Goal: Information Seeking & Learning: Learn about a topic

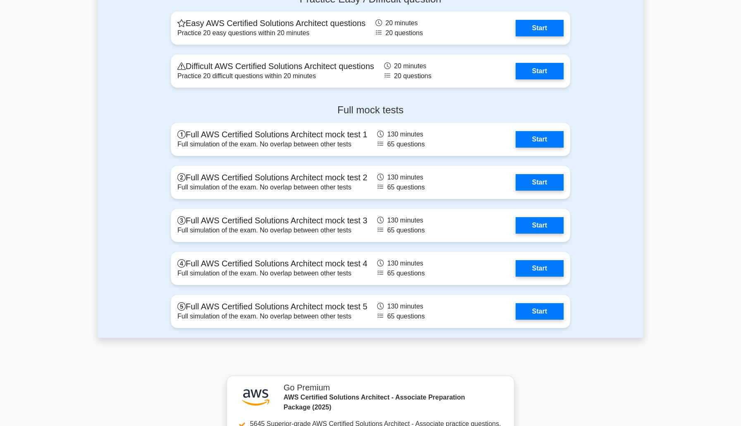
scroll to position [1831, 0]
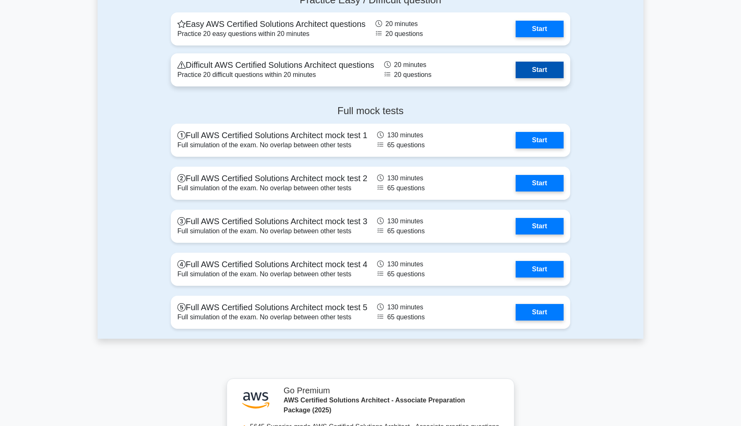
click at [538, 64] on link "Start" at bounding box center [539, 70] width 48 height 17
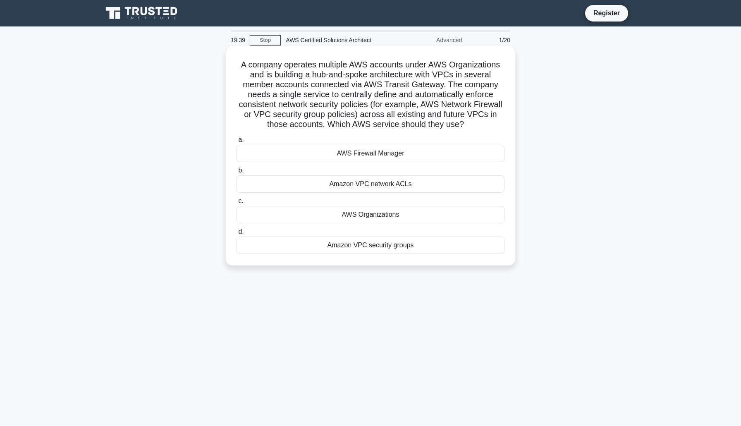
click at [460, 115] on h5 "A company operates multiple AWS accounts under AWS Organizations and is buildin…" at bounding box center [370, 95] width 269 height 70
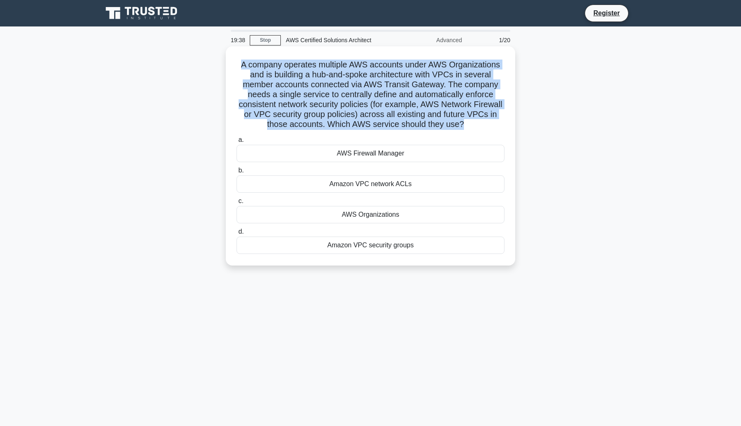
click at [460, 115] on h5 "A company operates multiple AWS accounts under AWS Organizations and is buildin…" at bounding box center [370, 95] width 269 height 70
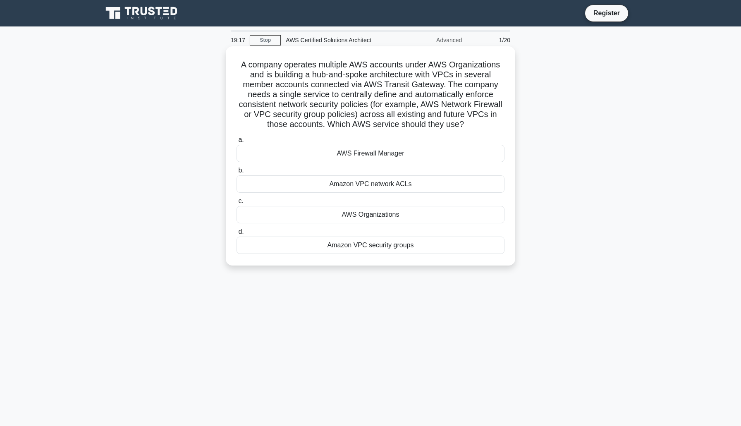
click at [435, 186] on div "Amazon VPC network ACLs" at bounding box center [370, 183] width 268 height 17
click at [236, 173] on input "b. Amazon VPC network ACLs" at bounding box center [236, 170] width 0 height 5
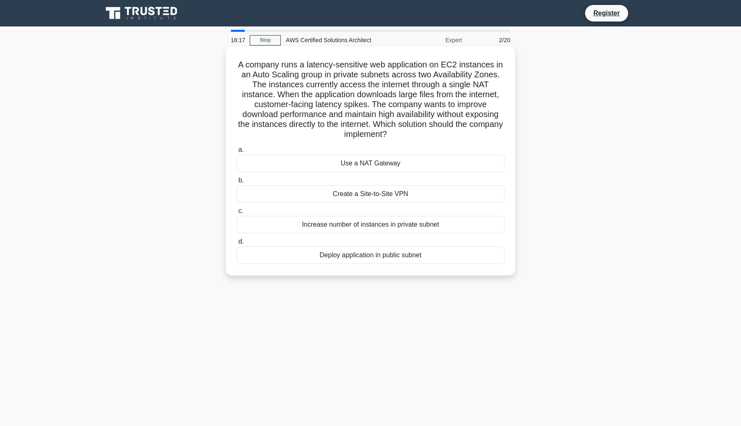
click at [439, 164] on div "Use a NAT Gateway" at bounding box center [370, 163] width 268 height 17
click at [236, 152] on input "a. Use a NAT Gateway" at bounding box center [236, 149] width 0 height 5
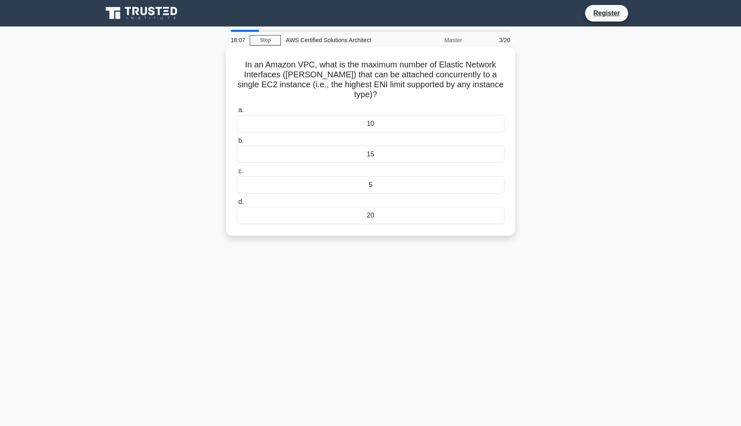
click at [363, 88] on h5 "In an Amazon VPC, what is the maximum number of Elastic Network Interfaces (ENI…" at bounding box center [370, 80] width 269 height 40
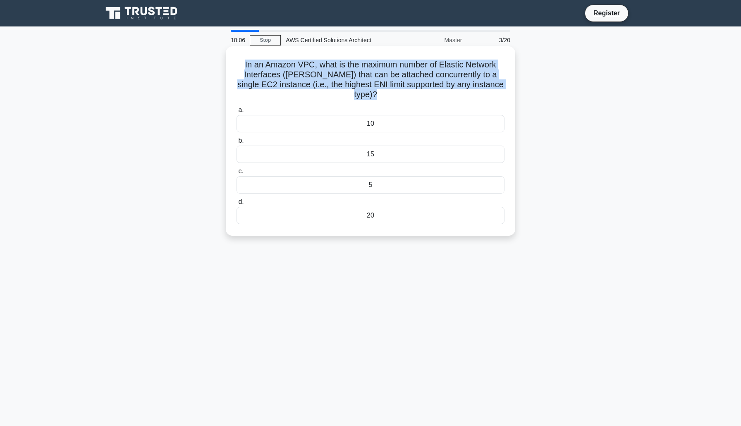
click at [363, 88] on h5 "In an Amazon VPC, what is the maximum number of Elastic Network Interfaces (ENI…" at bounding box center [370, 80] width 269 height 40
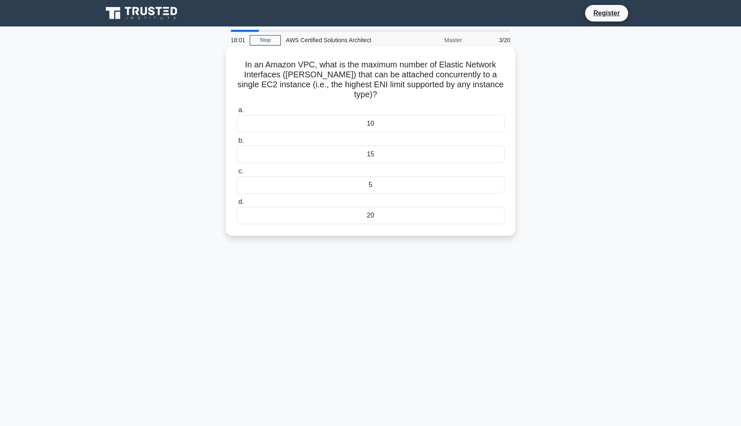
click at [377, 176] on div "5" at bounding box center [370, 184] width 268 height 17
click at [236, 171] on input "c. 5" at bounding box center [236, 171] width 0 height 5
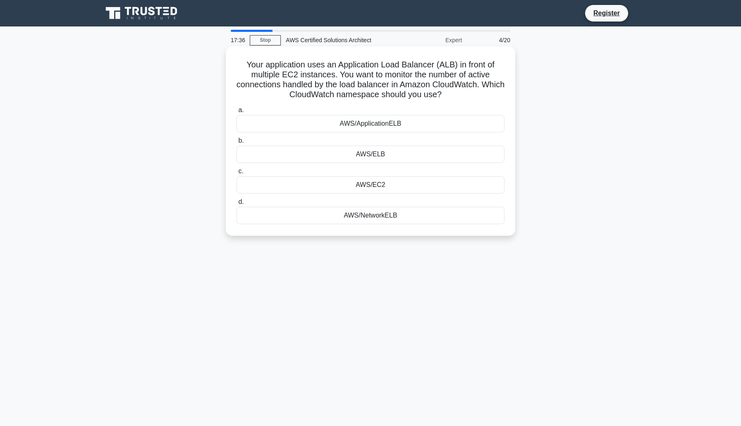
click at [365, 81] on h5 "Your application uses an Application Load Balancer (ALB) in front of multiple E…" at bounding box center [370, 80] width 269 height 40
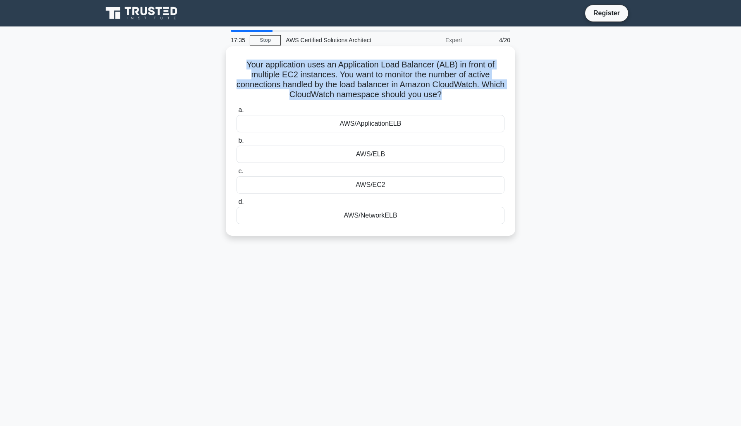
click at [365, 81] on h5 "Your application uses an Application Load Balancer (ALB) in front of multiple E…" at bounding box center [370, 80] width 269 height 40
click at [459, 92] on h5 "Your application uses an Application Load Balancer (ALB) in front of multiple E…" at bounding box center [370, 80] width 269 height 40
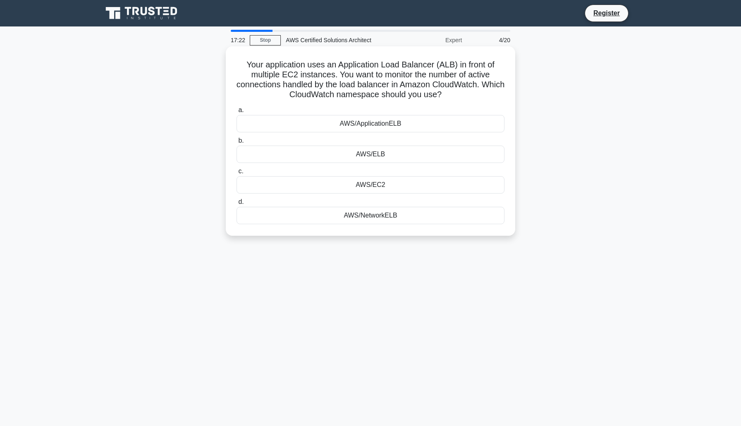
click at [426, 126] on div "AWS/ApplicationELB" at bounding box center [370, 123] width 268 height 17
click at [236, 113] on input "a. AWS/ApplicationELB" at bounding box center [236, 109] width 0 height 5
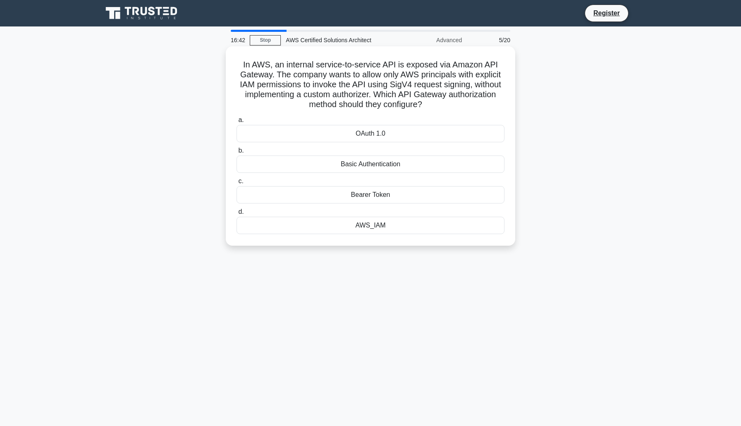
click at [357, 79] on h5 "In AWS, an internal service-to-service API is exposed via Amazon API Gateway. T…" at bounding box center [370, 85] width 269 height 50
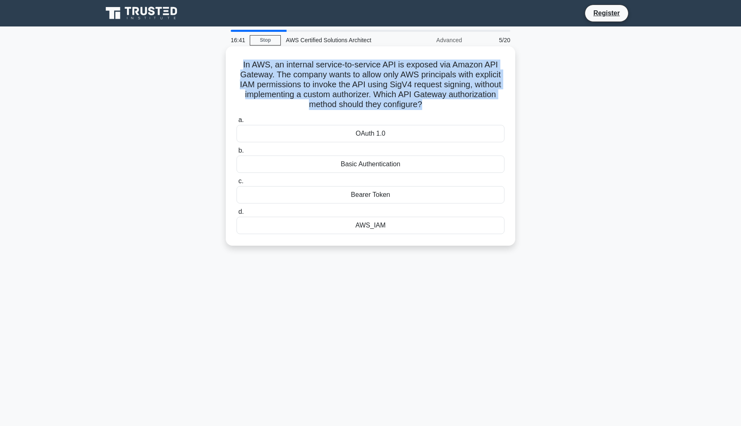
click at [357, 79] on h5 "In AWS, an internal service-to-service API is exposed via Amazon API Gateway. T…" at bounding box center [370, 85] width 269 height 50
click at [461, 63] on h5 "In AWS, an internal service-to-service API is exposed via Amazon API Gateway. T…" at bounding box center [370, 85] width 269 height 50
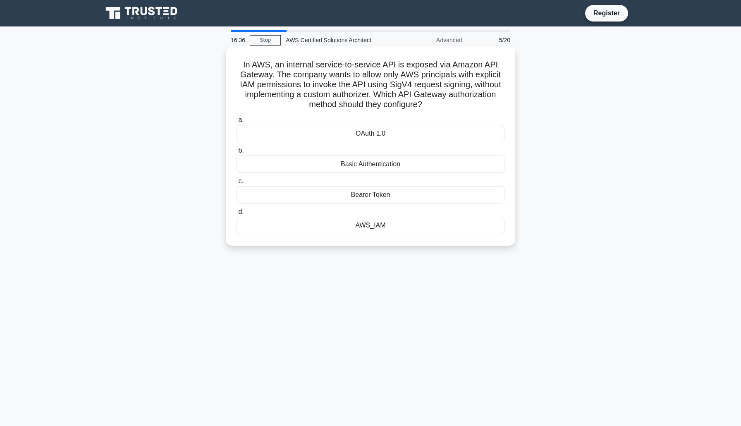
click at [407, 233] on div "AWS_IAM" at bounding box center [370, 225] width 268 height 17
click at [236, 214] on input "d. AWS_IAM" at bounding box center [236, 211] width 0 height 5
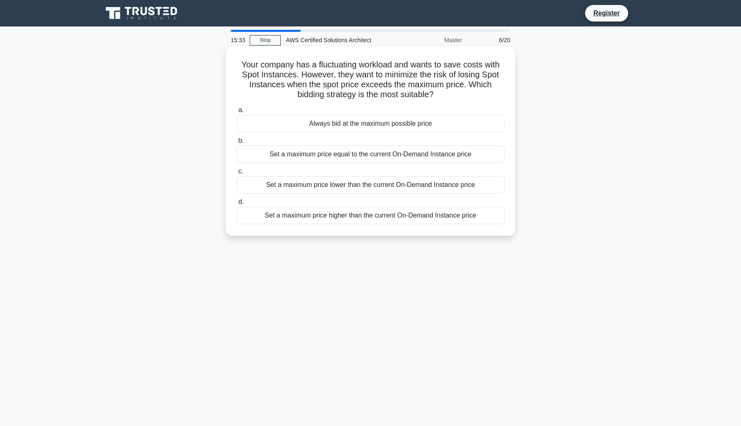
click at [373, 123] on div "Always bid at the maximum possible price" at bounding box center [370, 123] width 268 height 17
click at [236, 113] on input "a. Always bid at the maximum possible price" at bounding box center [236, 109] width 0 height 5
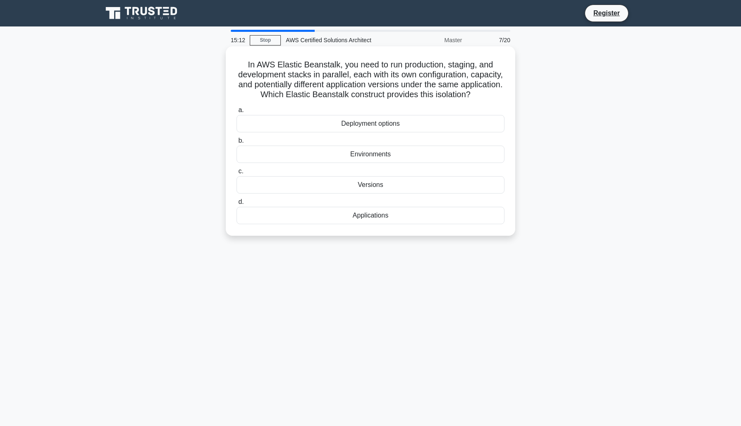
click at [398, 217] on div "Applications" at bounding box center [370, 215] width 268 height 17
click at [236, 205] on input "d. Applications" at bounding box center [236, 201] width 0 height 5
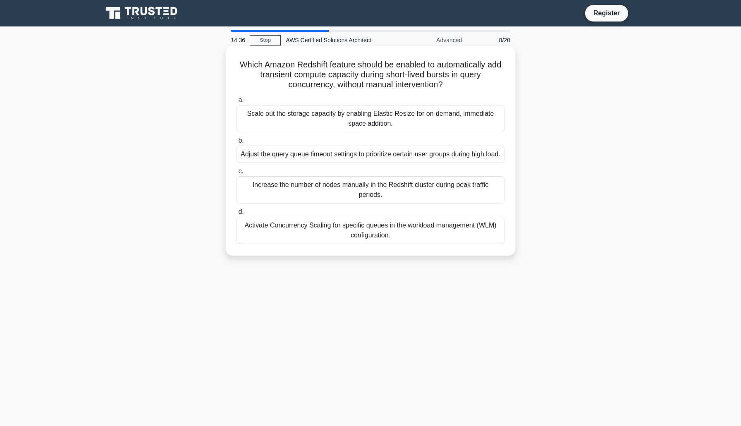
click at [276, 243] on div "Activate Concurrency Scaling for specific queues in the workload management (WL…" at bounding box center [370, 230] width 268 height 27
click at [236, 214] on input "d. Activate Concurrency Scaling for specific queues in the workload management …" at bounding box center [236, 211] width 0 height 5
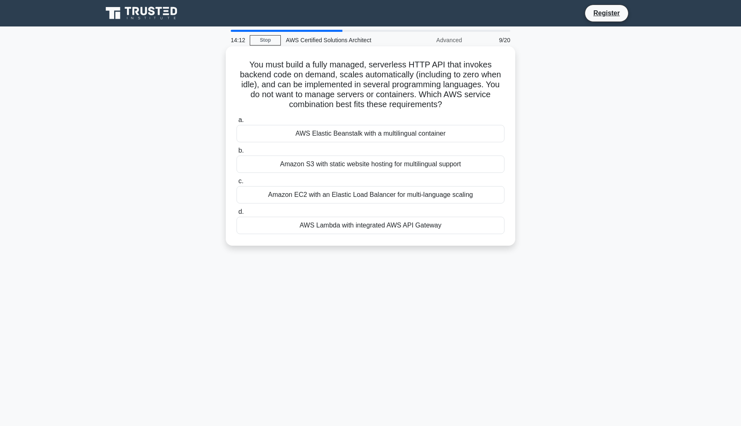
click at [319, 227] on div "AWS Lambda with integrated AWS API Gateway" at bounding box center [370, 225] width 268 height 17
click at [236, 214] on input "d. AWS Lambda with integrated AWS API Gateway" at bounding box center [236, 211] width 0 height 5
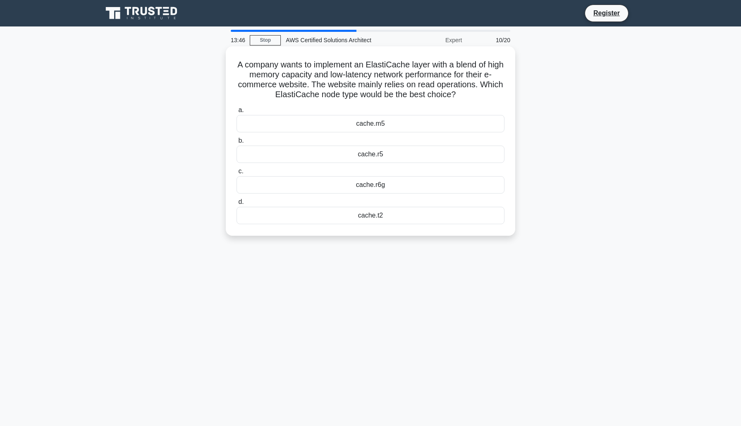
click at [385, 188] on div "cache.r6g" at bounding box center [370, 184] width 268 height 17
click at [236, 174] on input "c. cache.r6g" at bounding box center [236, 171] width 0 height 5
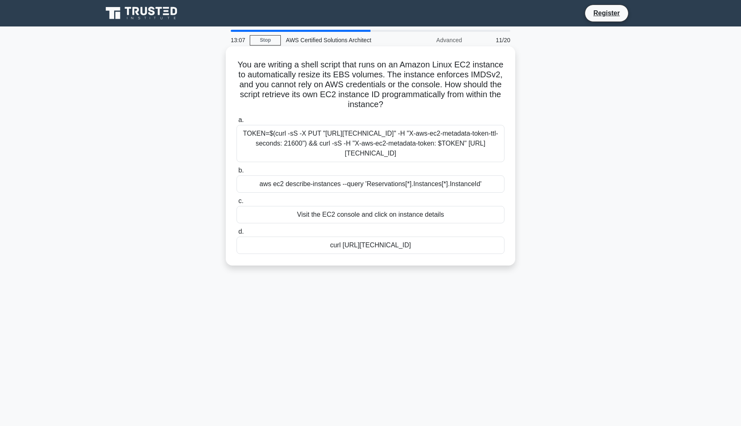
click at [368, 184] on div "aws ec2 describe-instances --query 'Reservations[*].Instances[*].InstanceId'" at bounding box center [370, 183] width 268 height 17
click at [236, 173] on input "b. aws ec2 describe-instances --query 'Reservations[*].Instances[*].InstanceId'" at bounding box center [236, 170] width 0 height 5
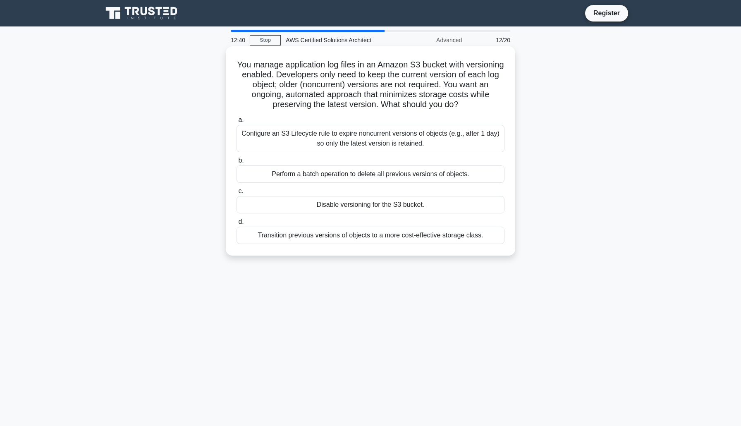
click at [316, 132] on div "Configure an S3 Lifecycle rule to expire noncurrent versions of objects (e.g., …" at bounding box center [370, 138] width 268 height 27
click at [236, 123] on input "a. Configure an S3 Lifecycle rule to expire noncurrent versions of objects (e.g…" at bounding box center [236, 119] width 0 height 5
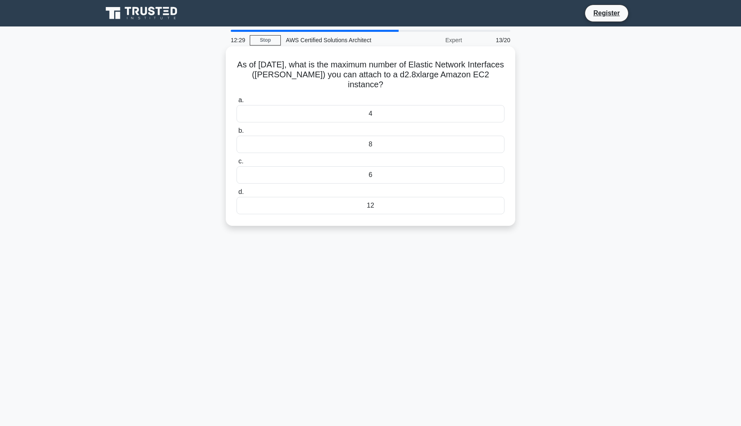
click at [379, 148] on div "8" at bounding box center [370, 144] width 268 height 17
click at [236, 133] on input "b. 8" at bounding box center [236, 130] width 0 height 5
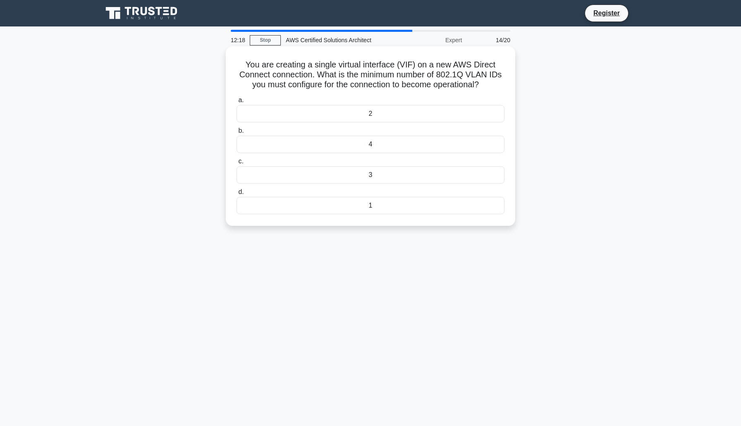
click at [379, 143] on div "4" at bounding box center [370, 144] width 268 height 17
click at [236, 133] on input "b. 4" at bounding box center [236, 130] width 0 height 5
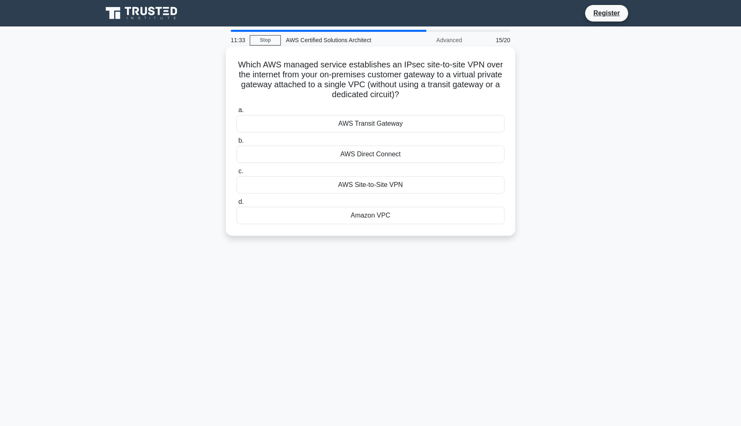
click at [337, 185] on div "AWS Site-to-Site VPN" at bounding box center [370, 184] width 268 height 17
click at [236, 174] on input "c. AWS Site-to-Site VPN" at bounding box center [236, 171] width 0 height 5
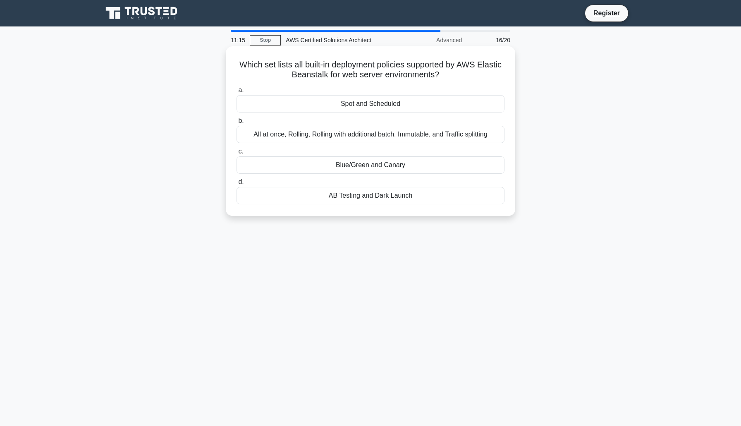
click at [374, 137] on div "All at once, Rolling, Rolling with additional batch, Immutable, and Traffic spl…" at bounding box center [370, 134] width 268 height 17
click at [236, 124] on input "b. All at once, Rolling, Rolling with additional batch, Immutable, and Traffic …" at bounding box center [236, 120] width 0 height 5
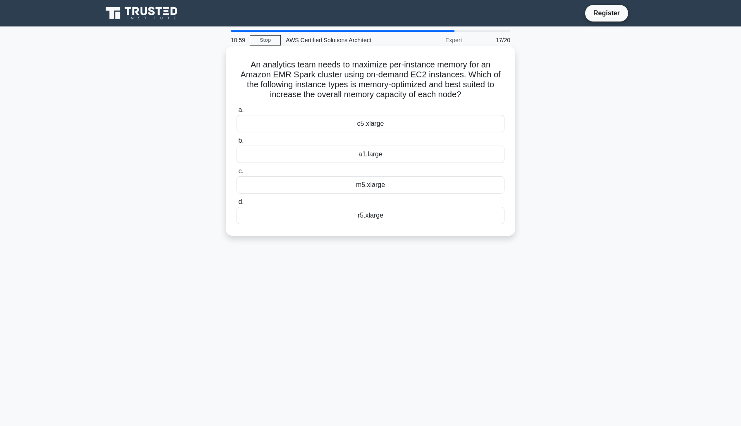
click at [368, 217] on div "r5.xlarge" at bounding box center [370, 215] width 268 height 17
click at [236, 205] on input "d. r5.xlarge" at bounding box center [236, 201] width 0 height 5
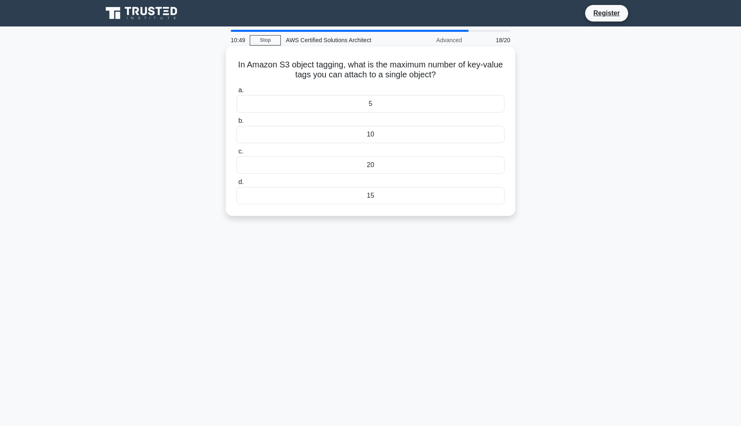
click at [404, 164] on div "20" at bounding box center [370, 164] width 268 height 17
click at [236, 154] on input "c. 20" at bounding box center [236, 151] width 0 height 5
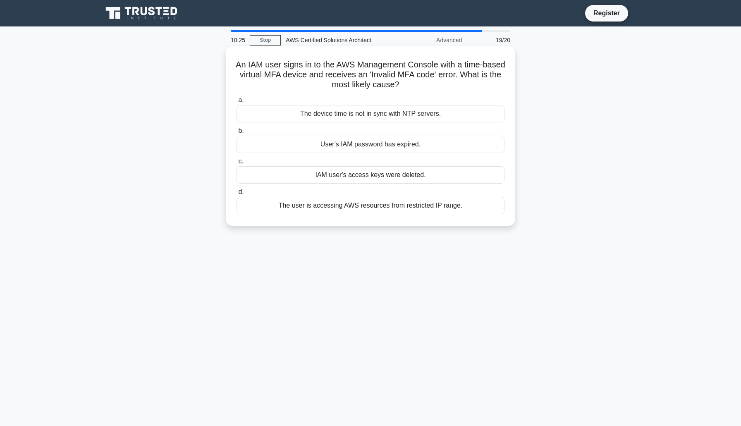
click at [444, 113] on div "The device time is not in sync with NTP servers." at bounding box center [370, 113] width 268 height 17
click at [236, 103] on input "a. The device time is not in sync with NTP servers." at bounding box center [236, 100] width 0 height 5
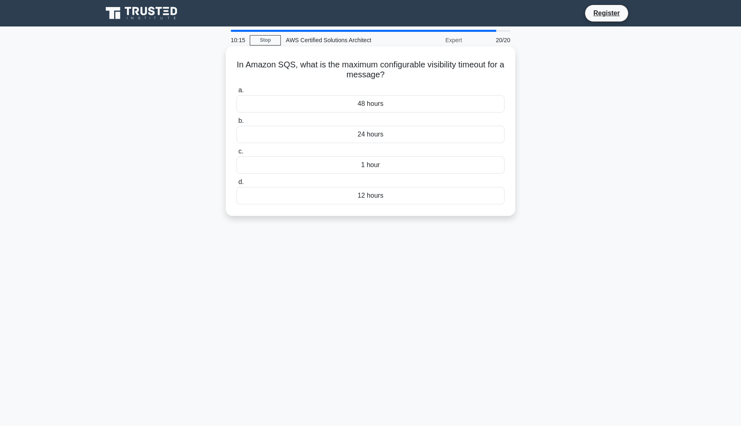
click at [400, 166] on div "1 hour" at bounding box center [370, 164] width 268 height 17
click at [236, 154] on input "c. 1 hour" at bounding box center [236, 151] width 0 height 5
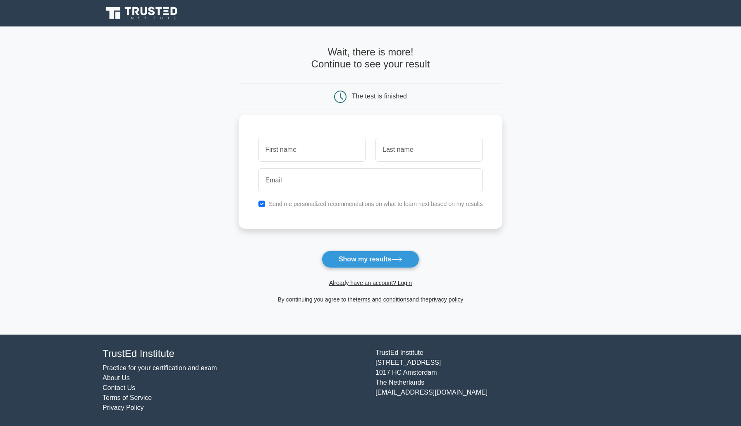
click at [322, 157] on input "text" at bounding box center [311, 150] width 107 height 24
type input "Siva"
type input "Ganta"
type input "s"
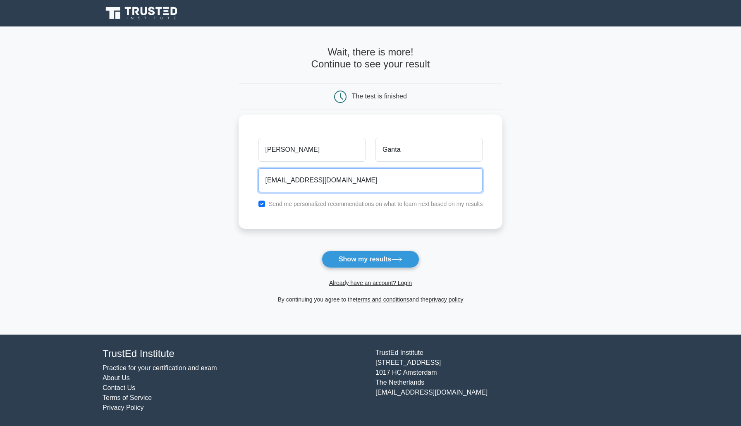
type input "gantasivamuruga@gmail.com"
click at [262, 199] on div "Send me personalized recommendations on what to learn next based on my results" at bounding box center [370, 204] width 234 height 10
click at [264, 202] on input "checkbox" at bounding box center [261, 203] width 7 height 7
checkbox input "false"
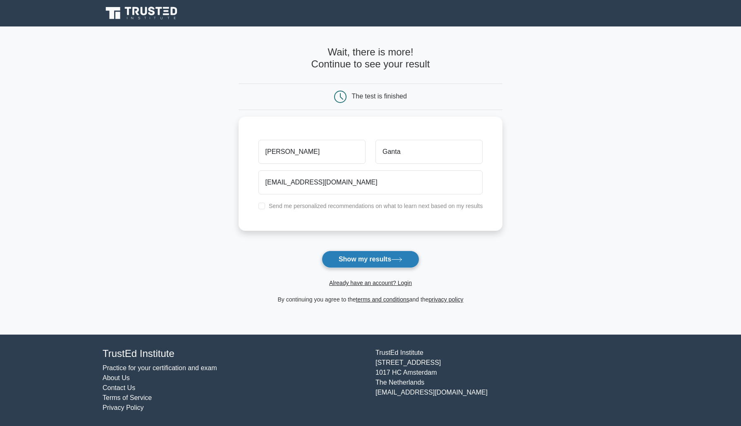
click at [387, 258] on button "Show my results" at bounding box center [370, 258] width 98 height 17
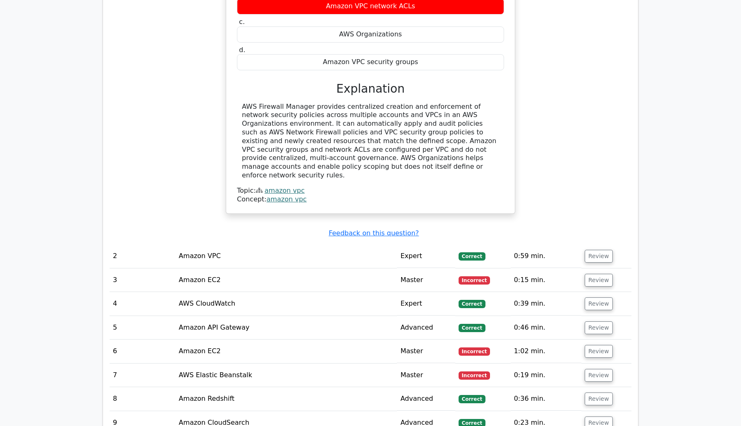
scroll to position [1021, 0]
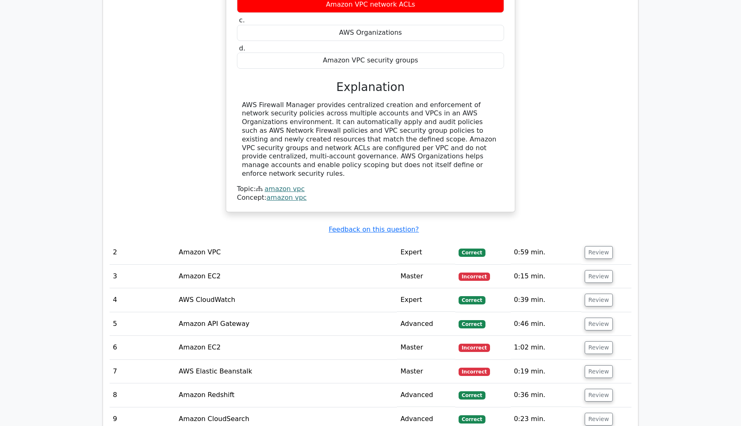
click at [249, 240] on td "Amazon VPC" at bounding box center [285, 252] width 221 height 24
click at [595, 246] on button "Review" at bounding box center [598, 252] width 28 height 13
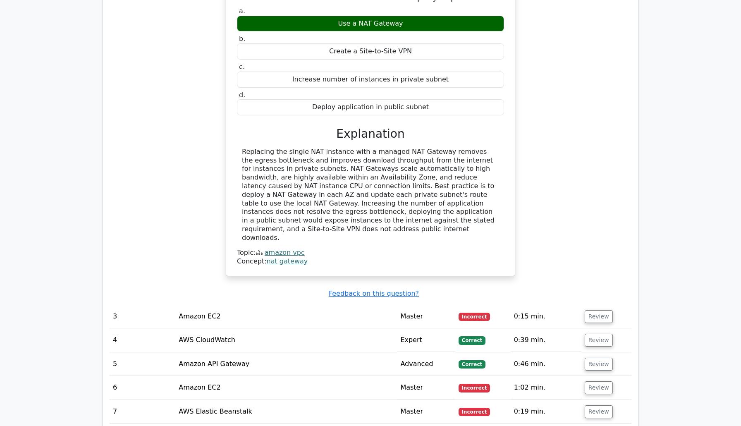
scroll to position [1378, 0]
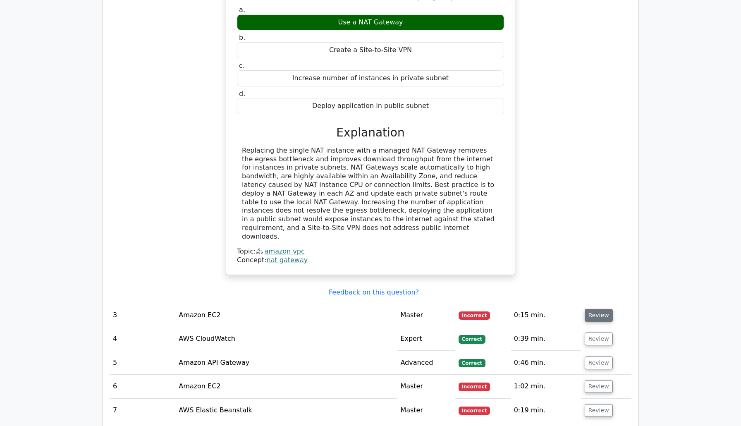
click at [598, 309] on button "Review" at bounding box center [598, 315] width 28 height 13
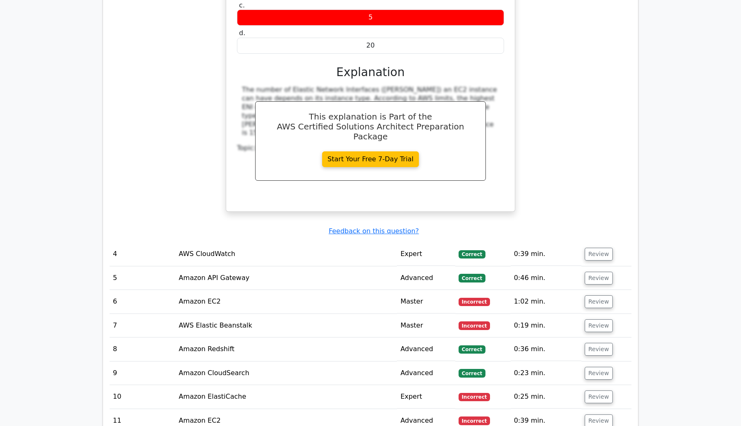
scroll to position [1818, 0]
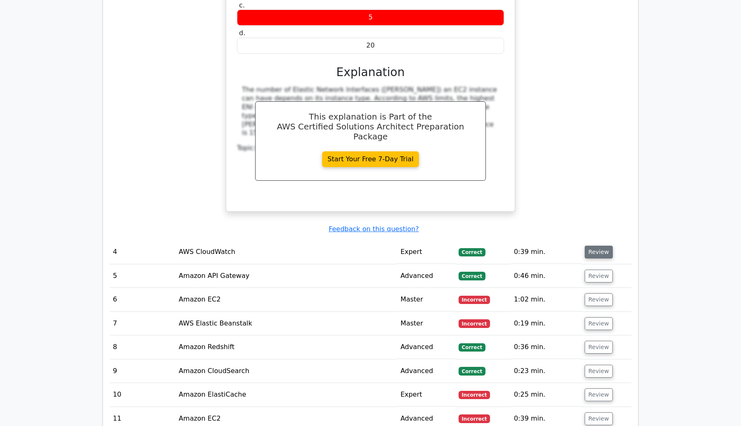
click at [584, 245] on button "Review" at bounding box center [598, 251] width 28 height 13
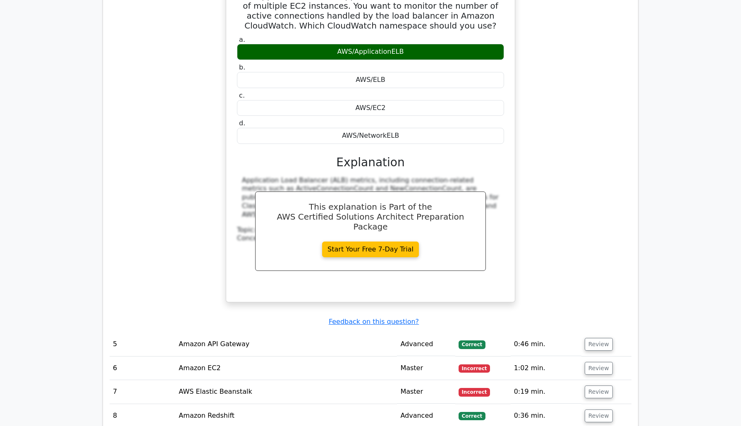
scroll to position [2112, 0]
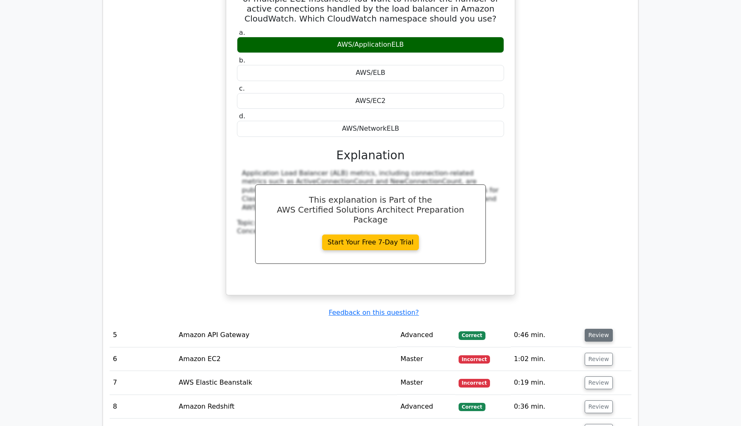
click at [595, 329] on button "Review" at bounding box center [598, 335] width 28 height 13
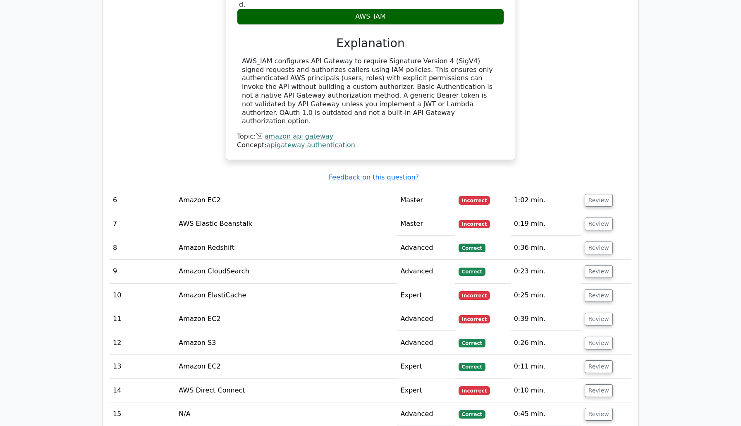
scroll to position [2620, 0]
click at [598, 194] on button "Review" at bounding box center [598, 200] width 28 height 13
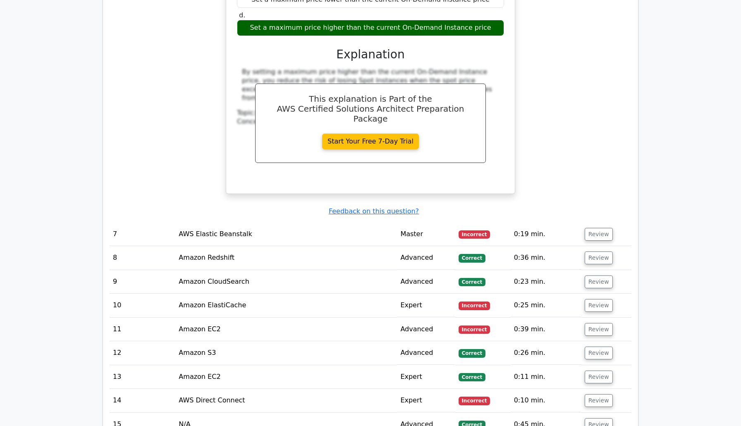
scroll to position [2972, 0]
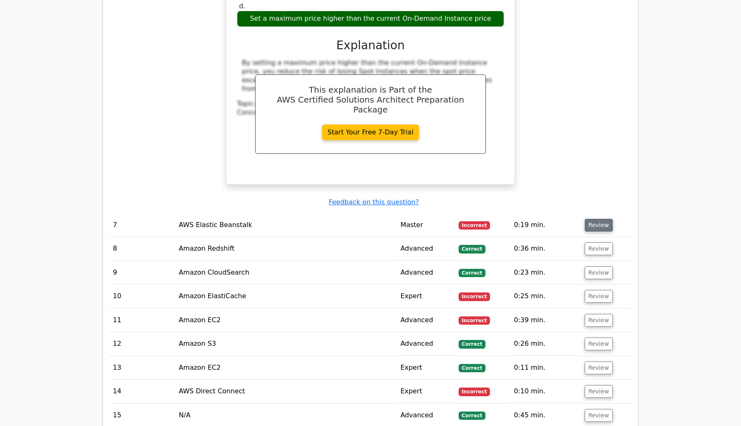
click at [606, 219] on button "Review" at bounding box center [598, 225] width 28 height 13
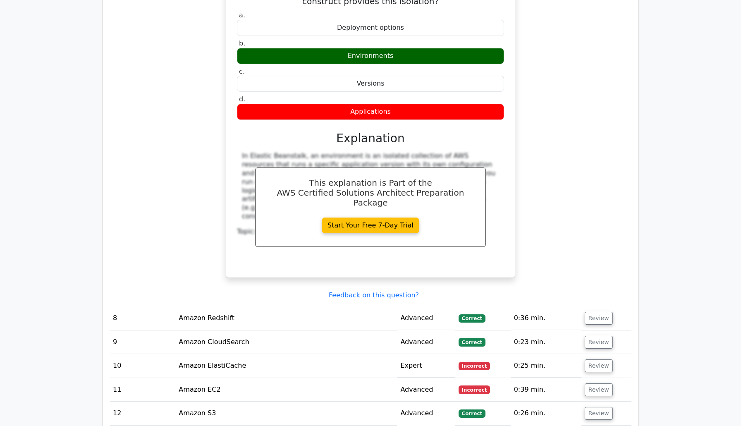
scroll to position [3274, 0]
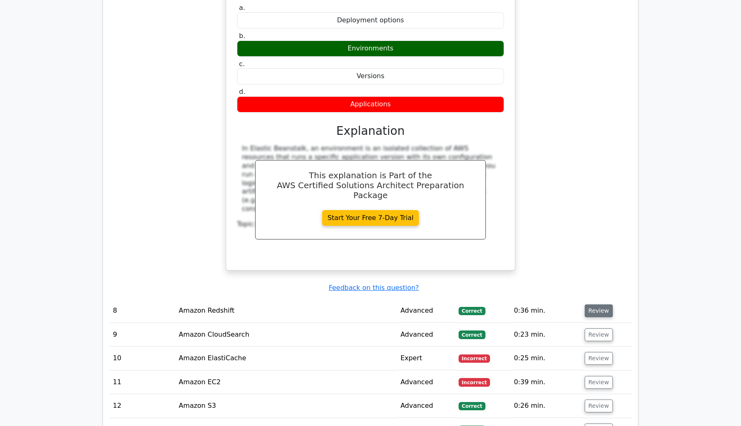
click at [595, 304] on button "Review" at bounding box center [598, 310] width 28 height 13
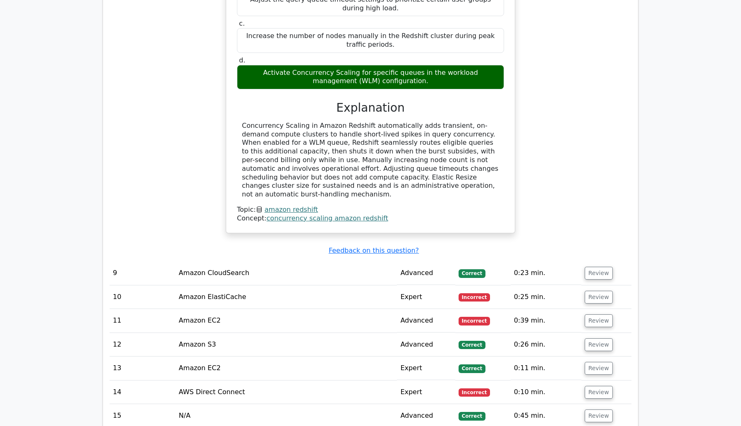
scroll to position [3710, 0]
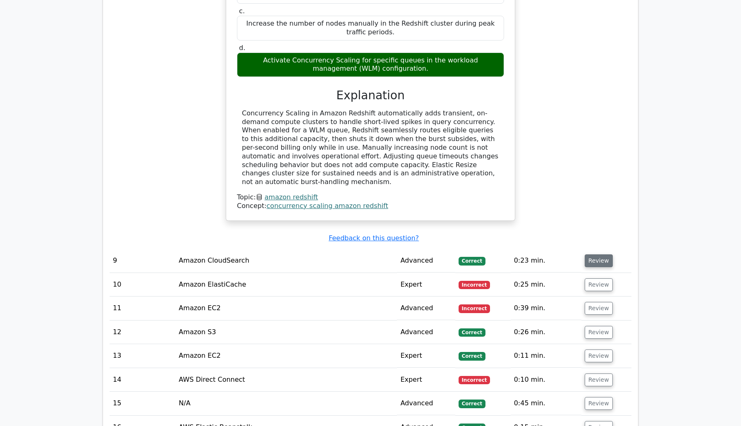
click at [593, 254] on button "Review" at bounding box center [598, 260] width 28 height 13
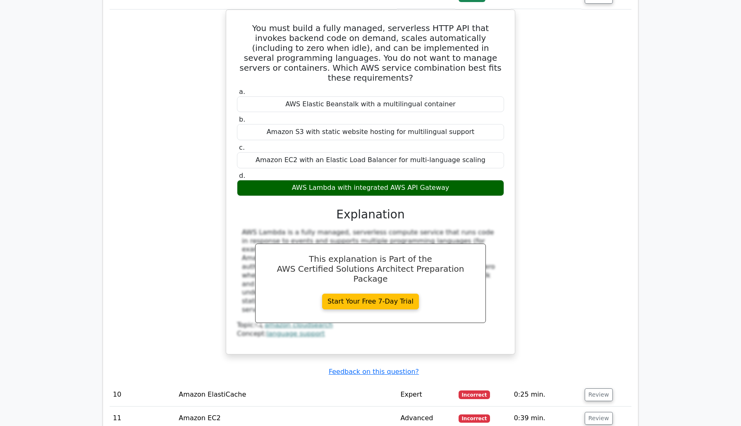
scroll to position [3978, 0]
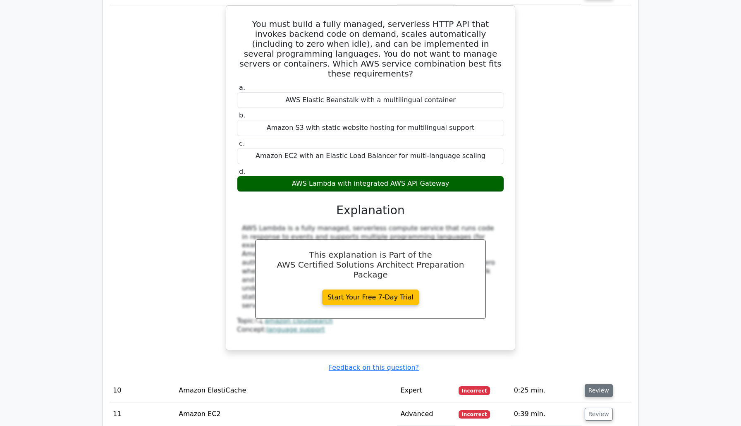
click at [602, 384] on button "Review" at bounding box center [598, 390] width 28 height 13
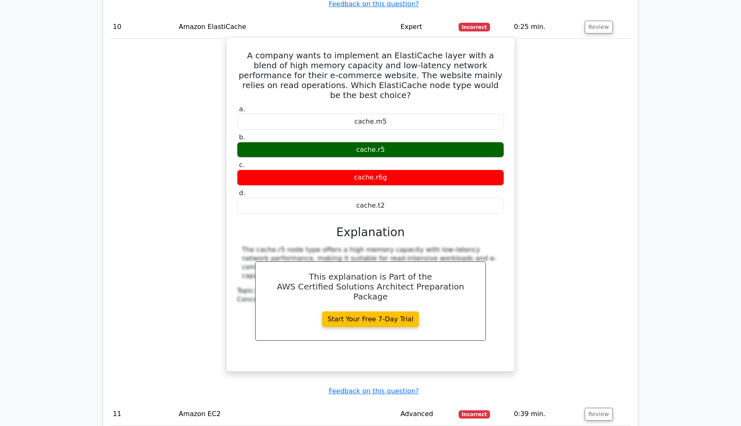
scroll to position [4350, 0]
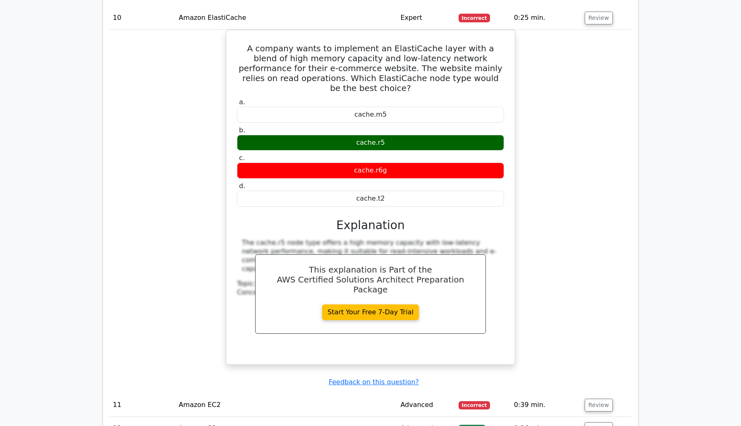
click at [581, 393] on td "Review" at bounding box center [606, 405] width 50 height 24
click at [593, 398] on button "Review" at bounding box center [598, 404] width 28 height 13
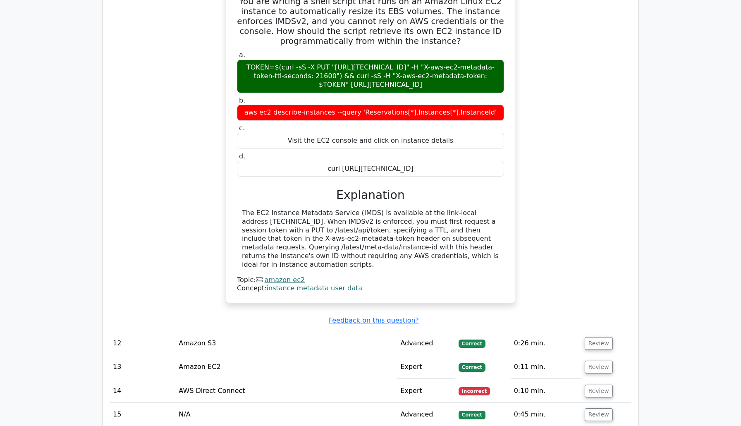
scroll to position [4785, 0]
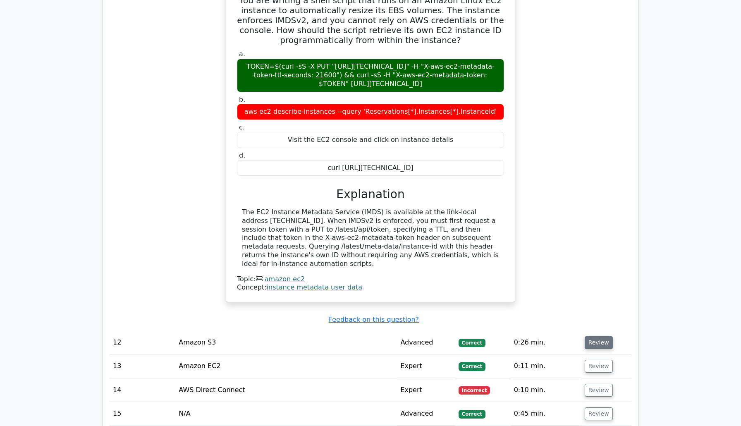
click at [596, 336] on button "Review" at bounding box center [598, 342] width 28 height 13
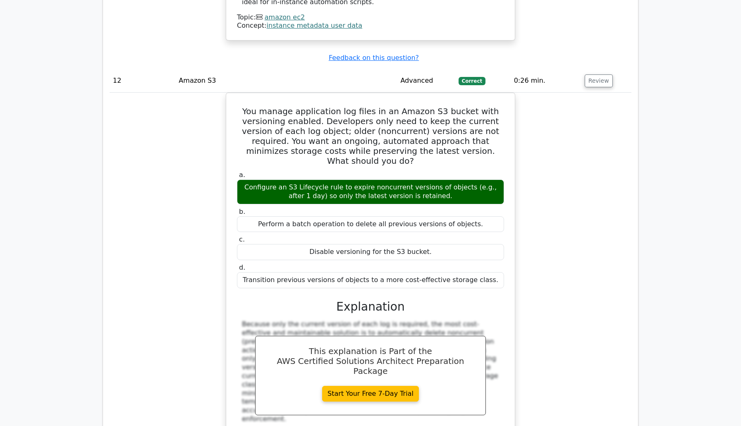
scroll to position [5052, 0]
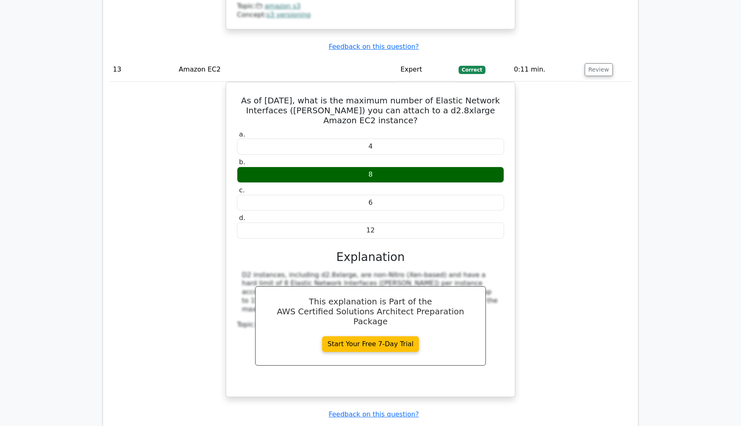
scroll to position [5508, 0]
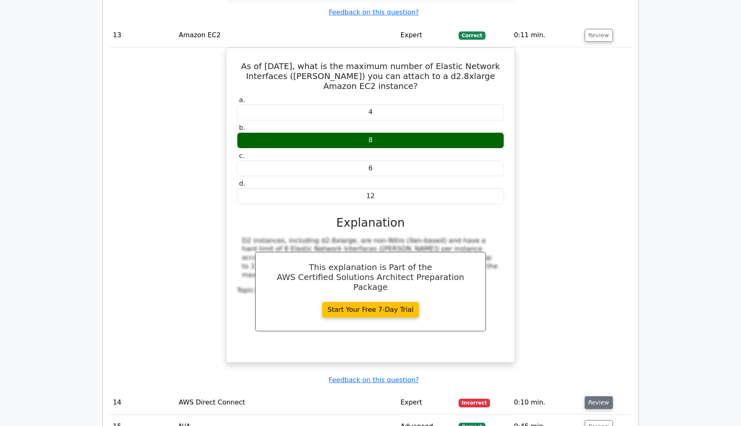
click at [585, 396] on button "Review" at bounding box center [598, 402] width 28 height 13
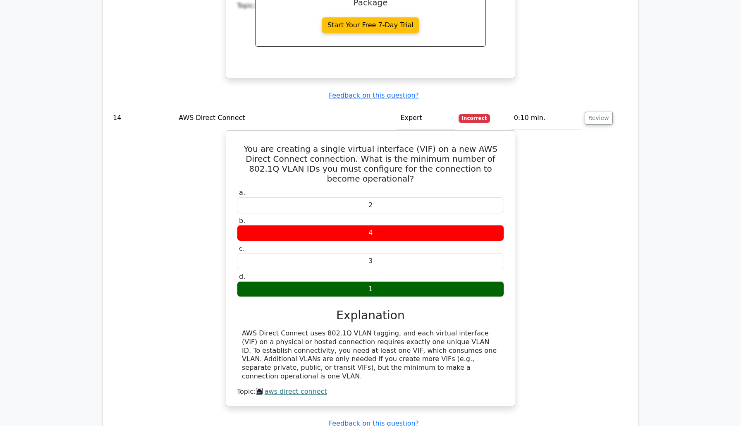
scroll to position [5798, 0]
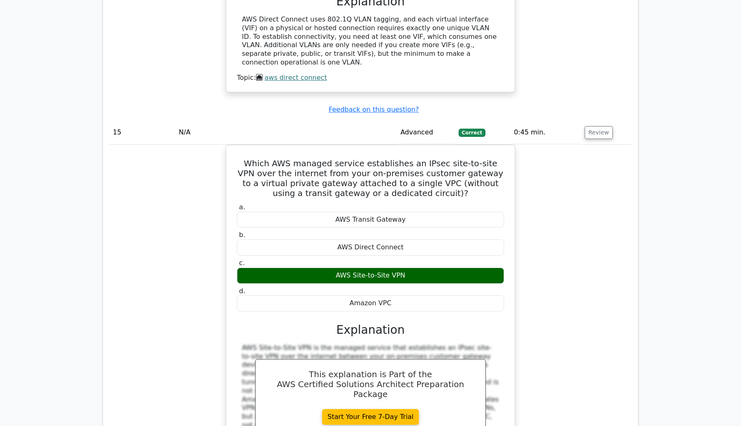
scroll to position [6116, 0]
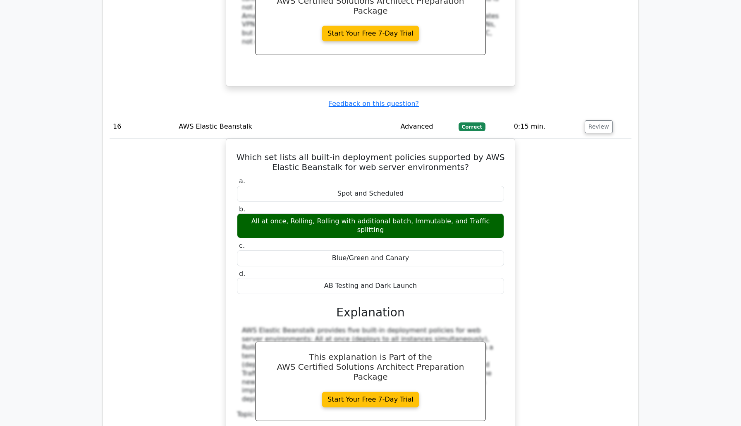
scroll to position [6490, 0]
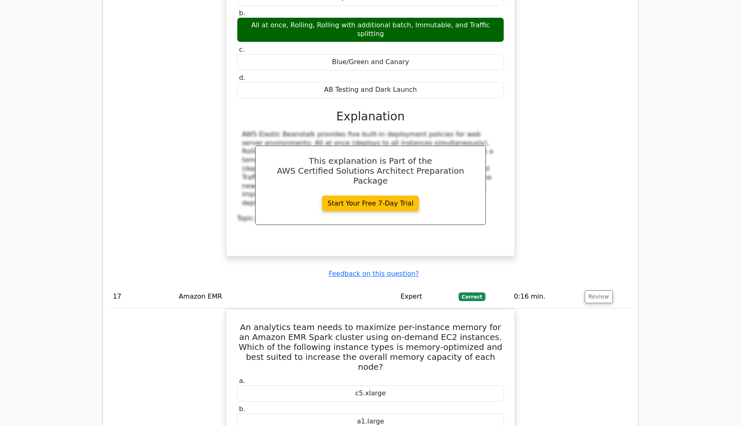
scroll to position [6697, 0]
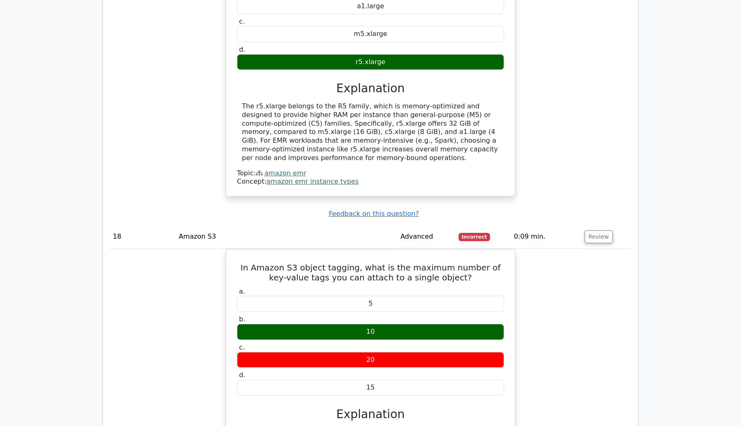
scroll to position [7103, 0]
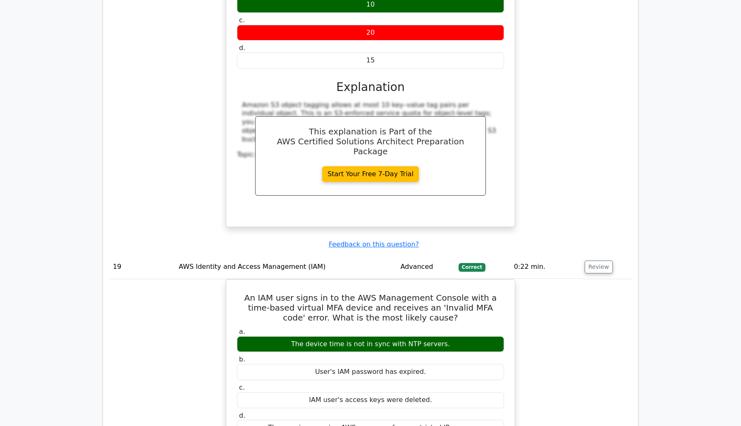
scroll to position [7439, 0]
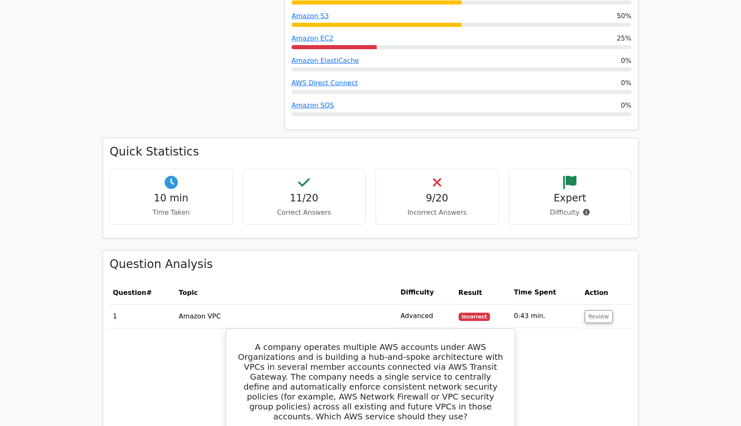
scroll to position [558, 0]
click at [309, 192] on h4 "11/20" at bounding box center [304, 198] width 109 height 12
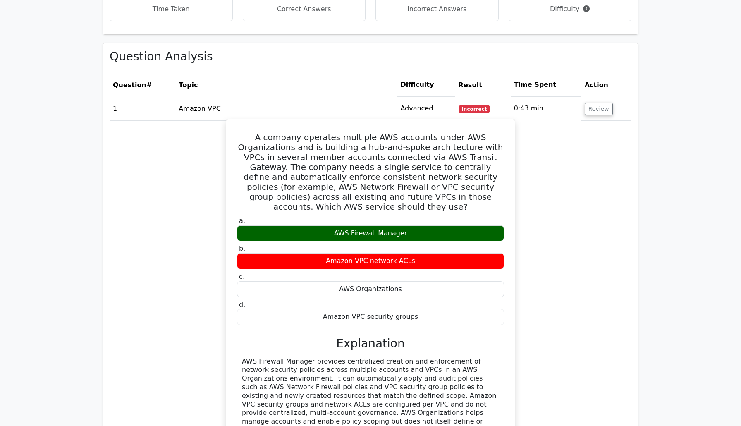
scroll to position [762, 0]
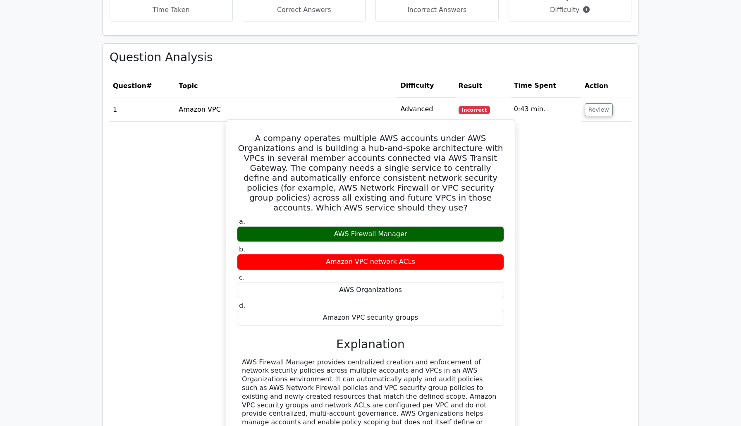
click at [289, 133] on h5 "A company operates multiple AWS accounts under AWS Organizations and is buildin…" at bounding box center [370, 172] width 269 height 79
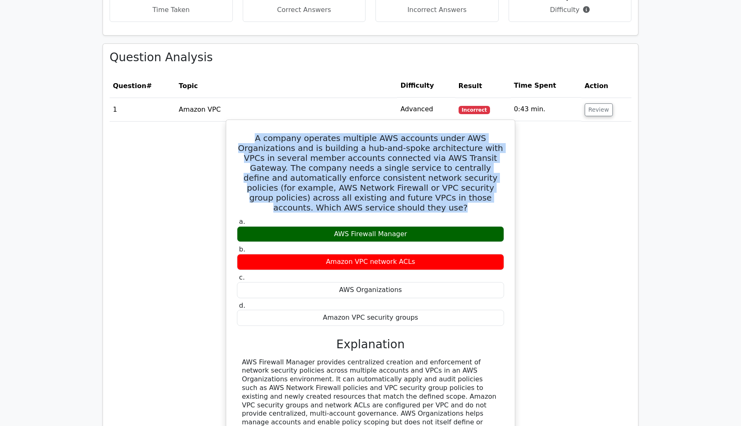
click at [289, 133] on h5 "A company operates multiple AWS accounts under AWS Organizations and is buildin…" at bounding box center [370, 172] width 269 height 79
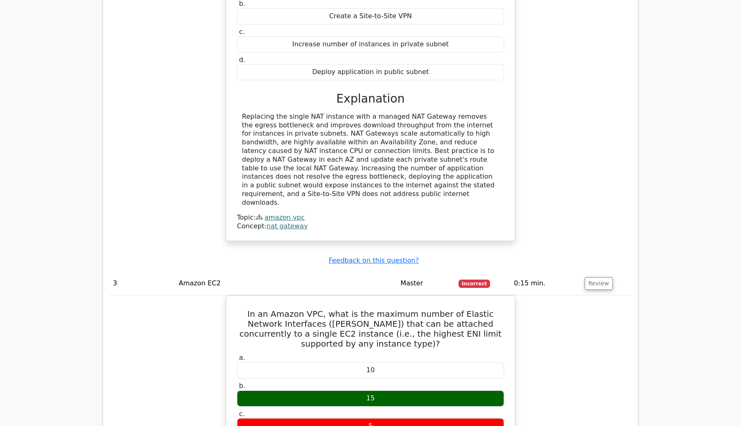
scroll to position [1411, 0]
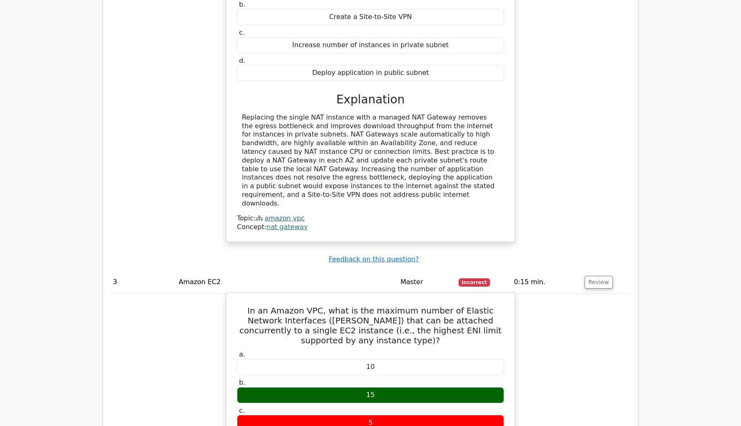
click at [321, 305] on h5 "In an Amazon VPC, what is the maximum number of Elastic Network Interfaces (ENI…" at bounding box center [370, 325] width 269 height 40
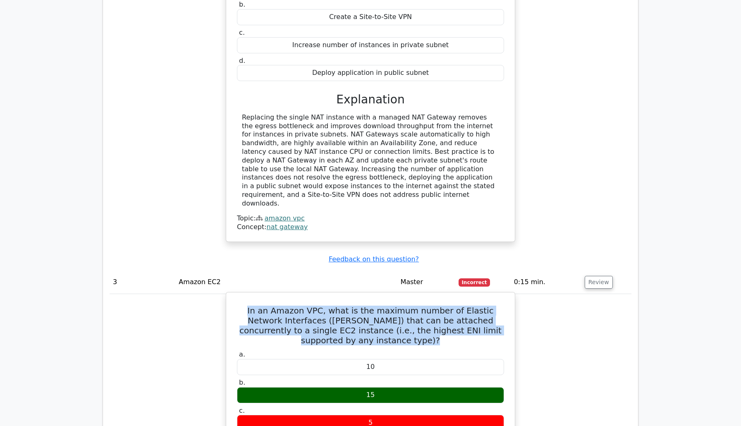
click at [321, 305] on h5 "In an Amazon VPC, what is the maximum number of Elastic Network Interfaces (ENI…" at bounding box center [370, 325] width 269 height 40
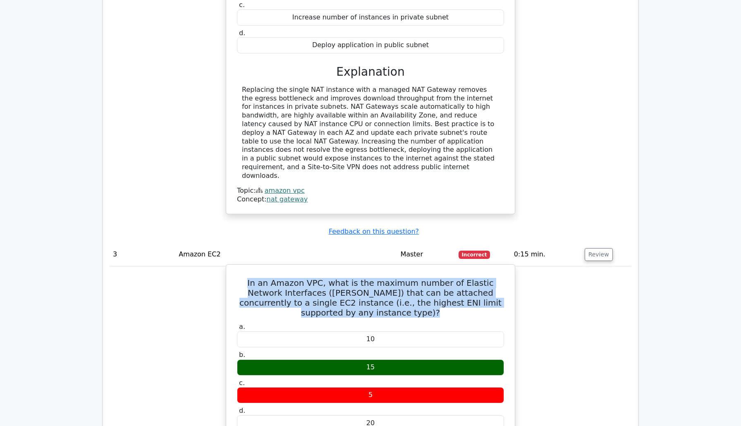
scroll to position [1461, 0]
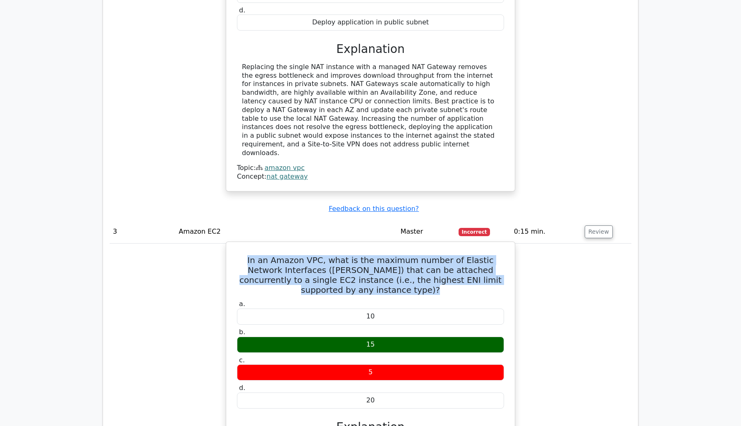
click at [326, 255] on h5 "In an Amazon VPC, what is the maximum number of Elastic Network Interfaces (ENI…" at bounding box center [370, 275] width 269 height 40
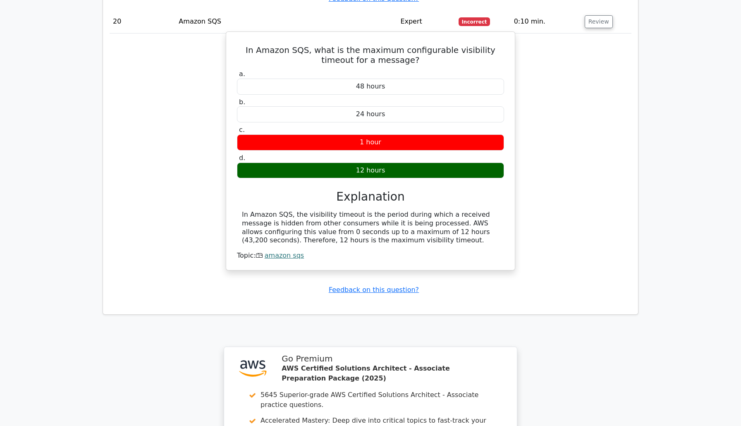
scroll to position [8039, 0]
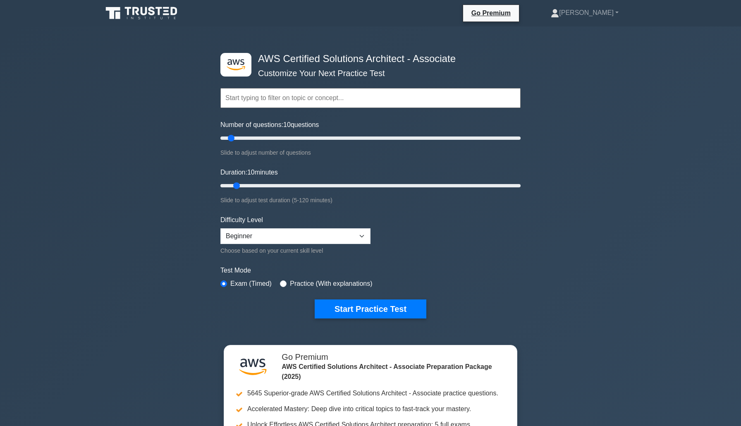
click at [369, 103] on input "text" at bounding box center [370, 98] width 300 height 20
select select "expert"
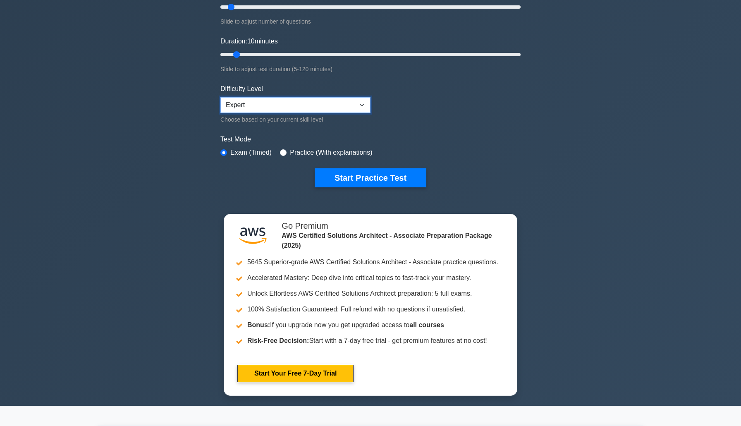
scroll to position [132, 0]
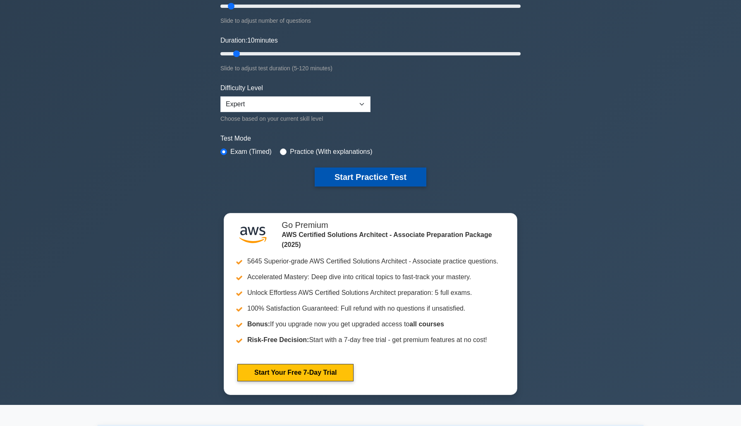
click at [405, 173] on button "Start Practice Test" at bounding box center [370, 176] width 112 height 19
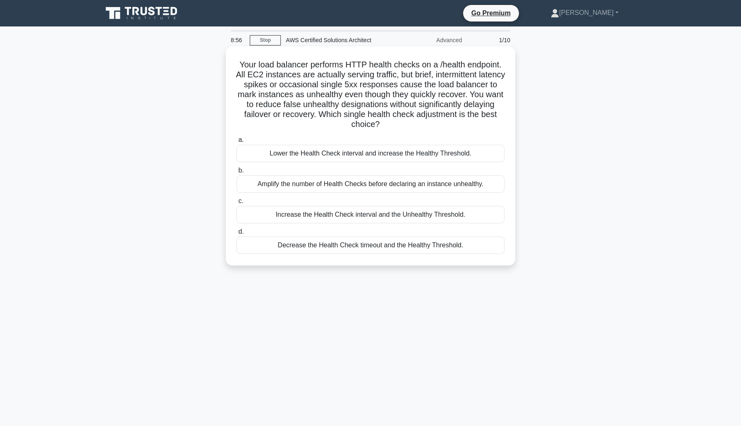
click at [400, 183] on div "Amplify the number of Health Checks before declaring an instance unhealthy." at bounding box center [370, 183] width 268 height 17
click at [236, 173] on input "b. Amplify the number of Health Checks before declaring an instance unhealthy." at bounding box center [236, 170] width 0 height 5
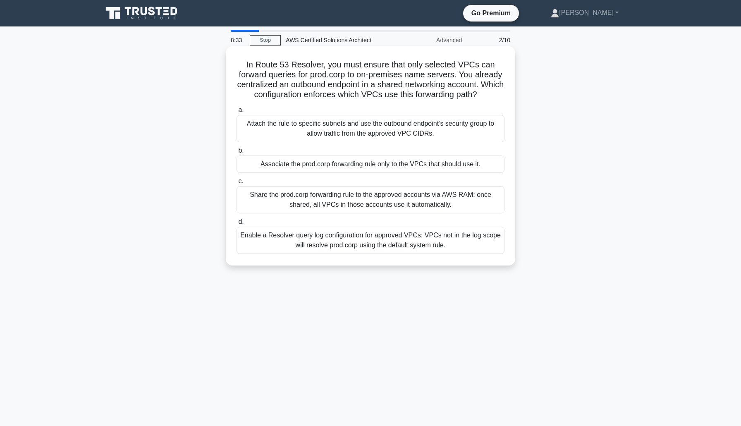
click at [369, 127] on div "Attach the rule to specific subnets and use the outbound endpoint’s security gr…" at bounding box center [370, 128] width 268 height 27
click at [236, 113] on input "a. Attach the rule to specific subnets and use the outbound endpoint’s security…" at bounding box center [236, 109] width 0 height 5
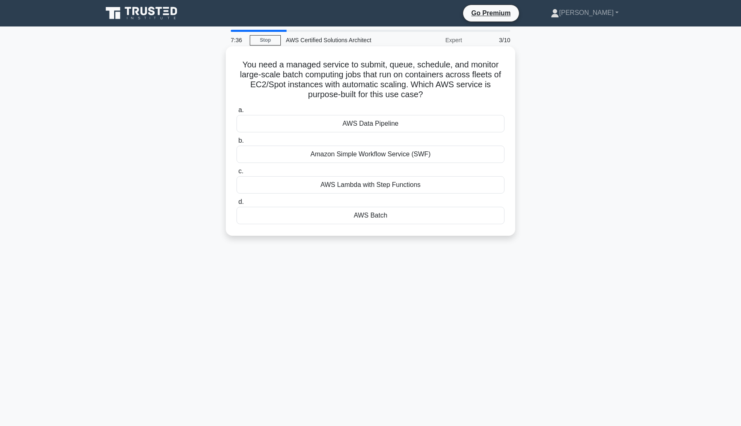
click at [404, 153] on div "Amazon Simple Workflow Service (SWF)" at bounding box center [370, 153] width 268 height 17
click at [236, 143] on input "b. Amazon Simple Workflow Service (SWF)" at bounding box center [236, 140] width 0 height 5
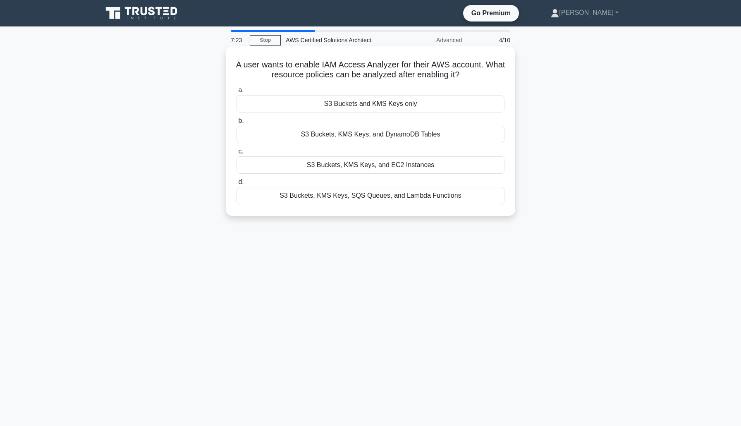
click at [421, 200] on div "S3 Buckets, KMS Keys, SQS Queues, and Lambda Functions" at bounding box center [370, 195] width 268 height 17
click at [236, 185] on input "d. S3 Buckets, KMS Keys, SQS Queues, and Lambda Functions" at bounding box center [236, 181] width 0 height 5
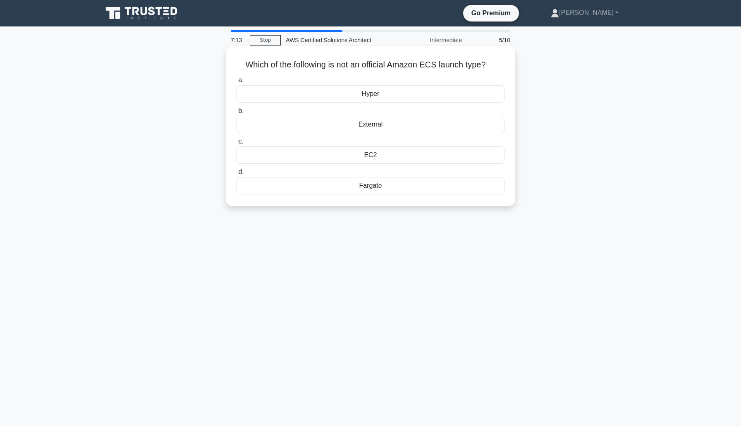
click at [404, 94] on div "Hyper" at bounding box center [370, 93] width 268 height 17
click at [236, 83] on input "a. Hyper" at bounding box center [236, 80] width 0 height 5
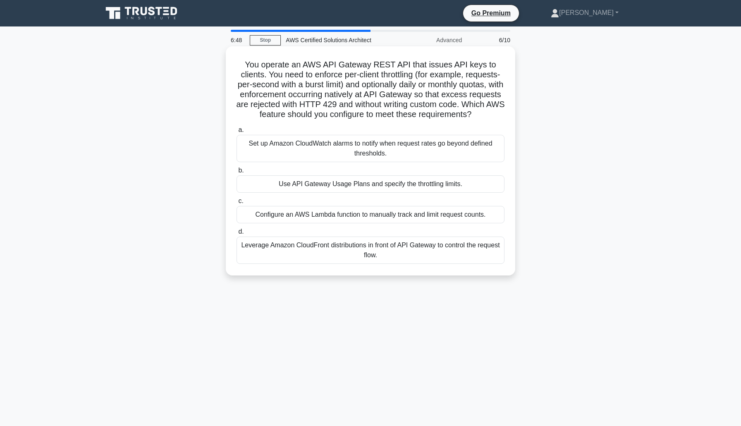
click at [388, 245] on div "Leverage Amazon CloudFront distributions in front of API Gateway to control the…" at bounding box center [370, 249] width 268 height 27
click at [236, 234] on input "d. Leverage Amazon CloudFront distributions in front of API Gateway to control …" at bounding box center [236, 231] width 0 height 5
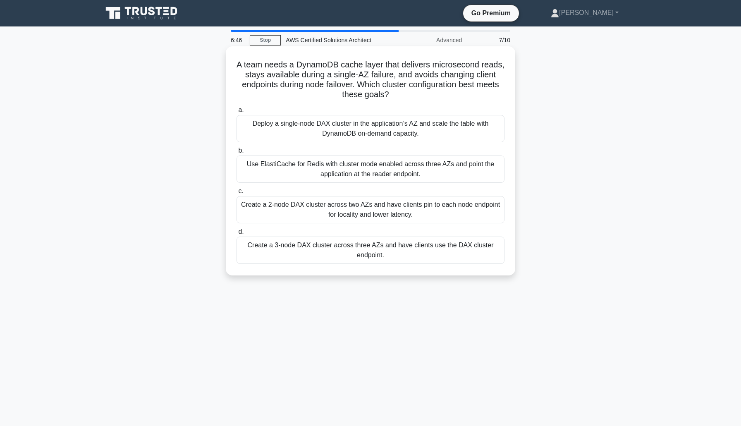
click at [389, 79] on h5 "A team needs a DynamoDB cache layer that delivers microsecond reads, stays avai…" at bounding box center [370, 80] width 269 height 40
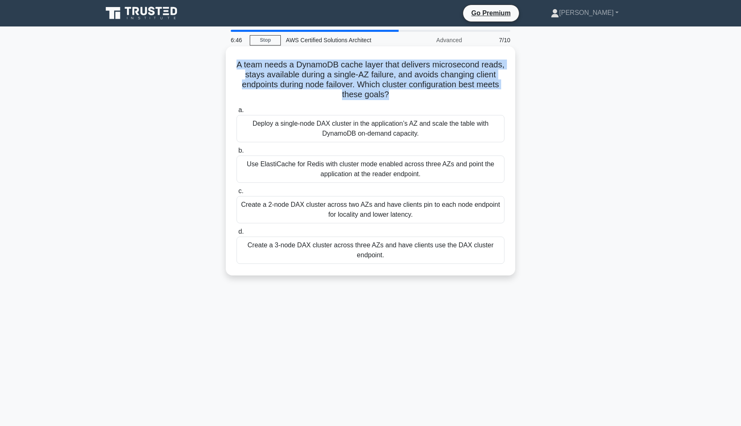
click at [389, 79] on h5 "A team needs a DynamoDB cache layer that delivers microsecond reads, stays avai…" at bounding box center [370, 80] width 269 height 40
click at [499, 97] on h5 "A team needs a DynamoDB cache layer that delivers microsecond reads, stays avai…" at bounding box center [370, 80] width 269 height 40
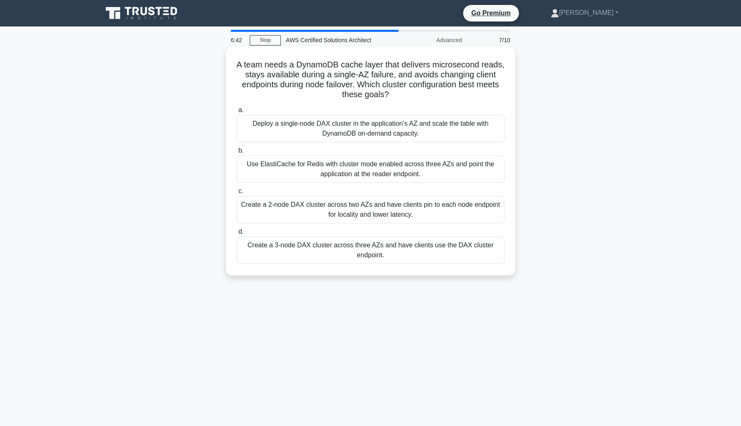
click at [282, 74] on h5 "A team needs a DynamoDB cache layer that delivers microsecond reads, stays avai…" at bounding box center [370, 80] width 269 height 40
click at [402, 80] on h5 "A team needs a DynamoDB cache layer that delivers microsecond reads, stays avai…" at bounding box center [370, 80] width 269 height 40
click at [347, 174] on div "Use ElastiCache for Redis with cluster mode enabled across three AZs and point …" at bounding box center [370, 168] width 268 height 27
click at [236, 153] on input "b. Use ElastiCache for Redis with cluster mode enabled across three AZs and poi…" at bounding box center [236, 150] width 0 height 5
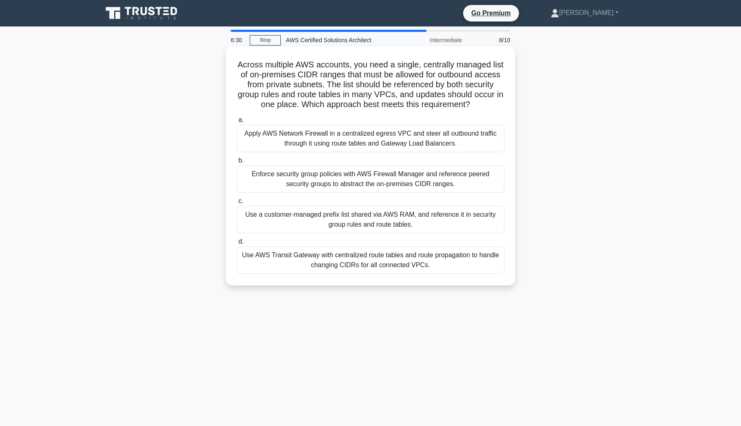
click at [300, 179] on div "Enforce security group policies with AWS Firewall Manager and reference peered …" at bounding box center [370, 178] width 268 height 27
click at [236, 163] on input "b. Enforce security group policies with AWS Firewall Manager and reference peer…" at bounding box center [236, 160] width 0 height 5
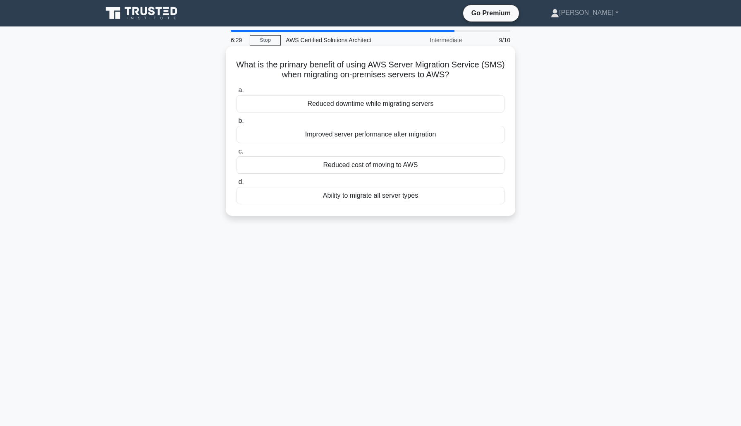
click at [333, 64] on h5 "What is the primary benefit of using AWS Server Migration Service (SMS) when mi…" at bounding box center [370, 70] width 269 height 21
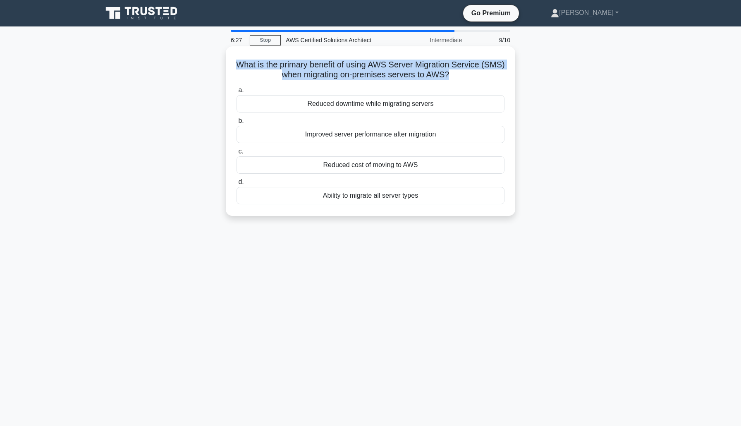
click at [333, 64] on h5 "What is the primary benefit of using AWS Server Migration Service (SMS) when mi…" at bounding box center [370, 70] width 269 height 21
click at [266, 67] on h5 "What is the primary benefit of using AWS Server Migration Service (SMS) when mi…" at bounding box center [370, 70] width 269 height 21
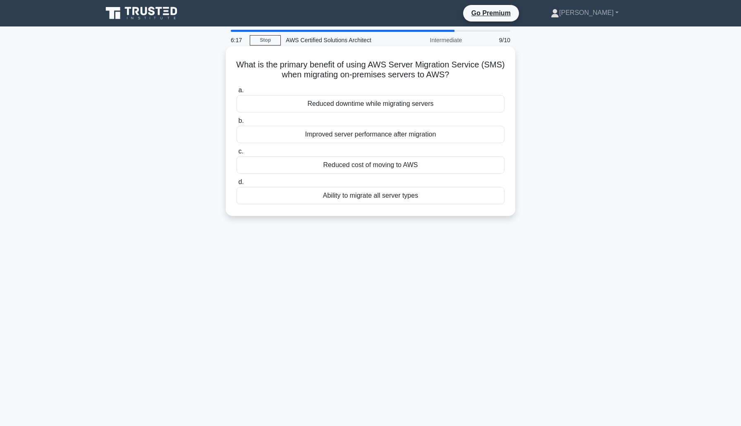
click at [407, 199] on div "Ability to migrate all server types" at bounding box center [370, 195] width 268 height 17
click at [236, 185] on input "d. Ability to migrate all server types" at bounding box center [236, 181] width 0 height 5
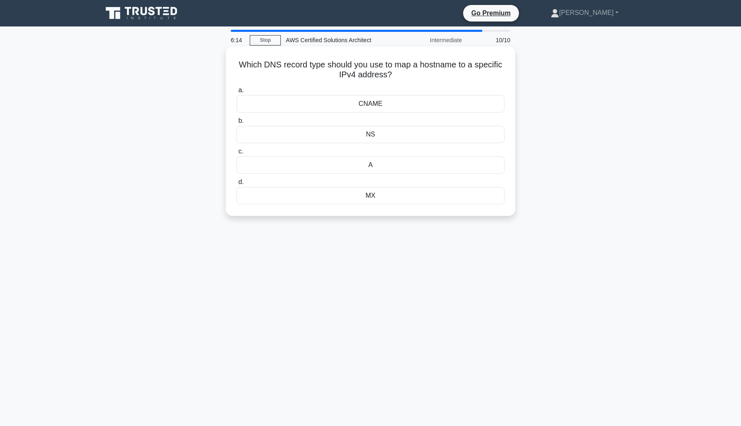
click at [339, 64] on h5 "Which DNS record type should you use to map a hostname to a specific IPv4 addre…" at bounding box center [370, 70] width 269 height 21
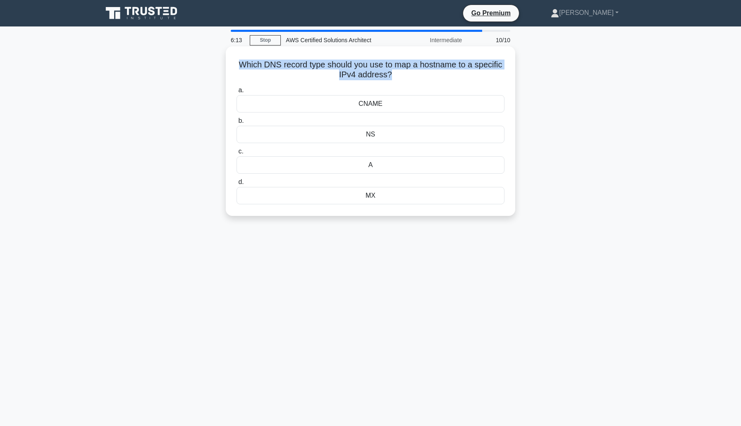
click at [339, 64] on h5 "Which DNS record type should you use to map a hostname to a specific IPv4 addre…" at bounding box center [370, 70] width 269 height 21
click at [327, 67] on h5 "Which DNS record type should you use to map a hostname to a specific IPv4 addre…" at bounding box center [370, 70] width 269 height 21
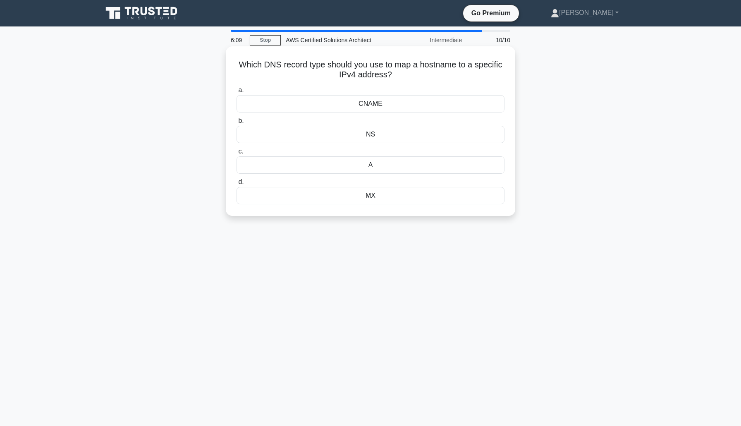
click at [377, 164] on div "A" at bounding box center [370, 164] width 268 height 17
click at [236, 154] on input "c. A" at bounding box center [236, 151] width 0 height 5
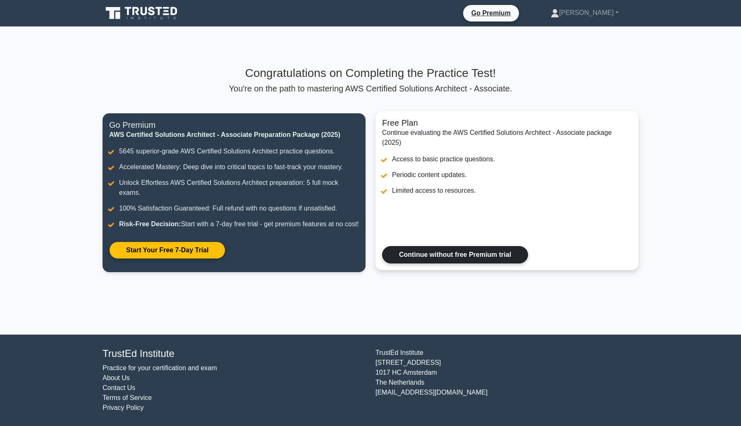
click at [417, 256] on link "Continue without free Premium trial" at bounding box center [455, 254] width 146 height 17
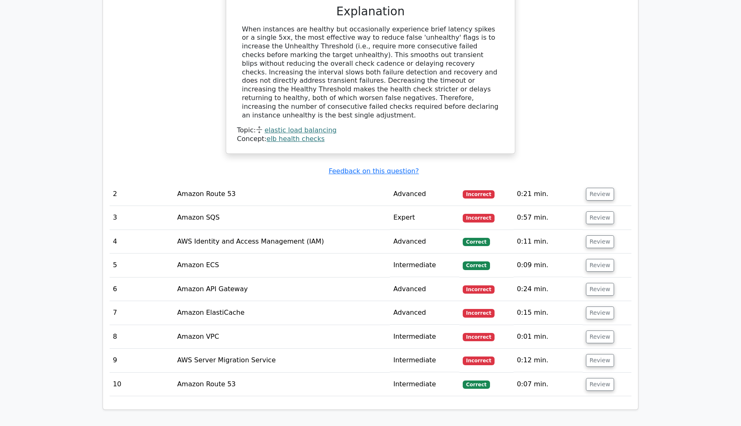
scroll to position [998, 0]
click at [590, 187] on button "Review" at bounding box center [600, 193] width 28 height 13
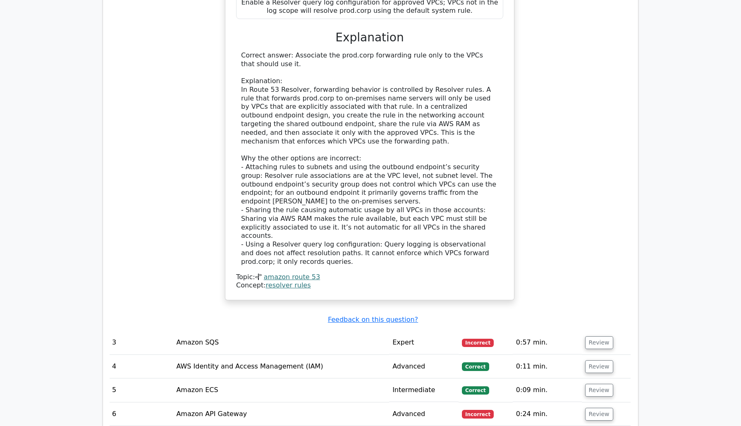
scroll to position [1403, 0]
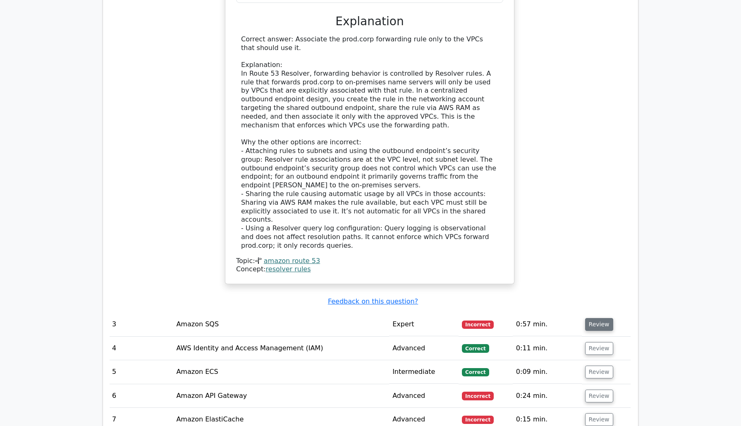
click at [596, 318] on button "Review" at bounding box center [599, 324] width 28 height 13
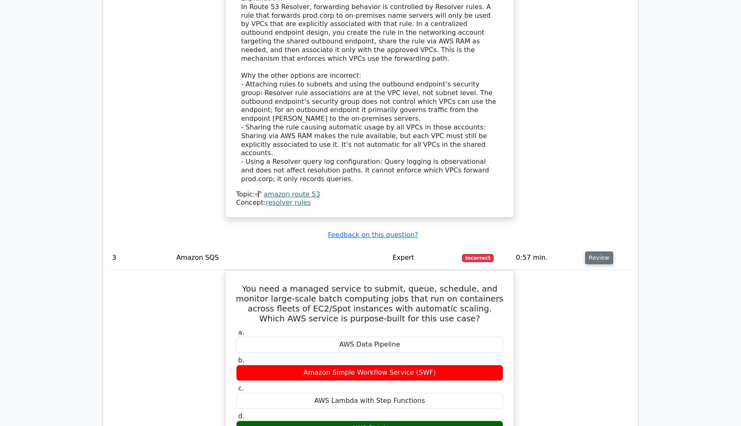
scroll to position [1473, 0]
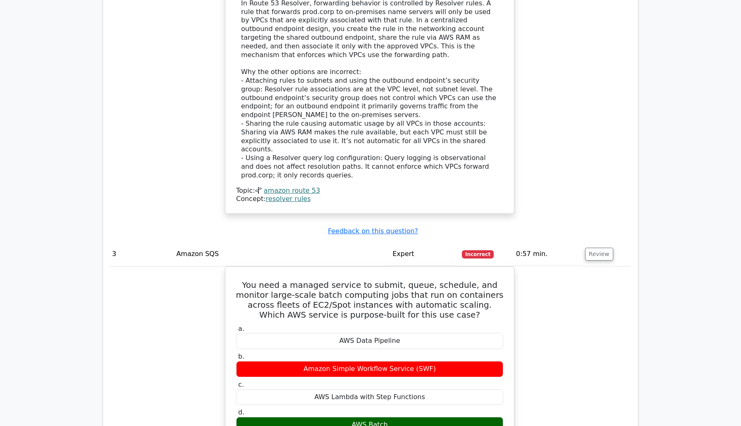
click at [596, 266] on div "You need a managed service to submit, queue, schedule, and monitor large-scale …" at bounding box center [369, 433] width 521 height 335
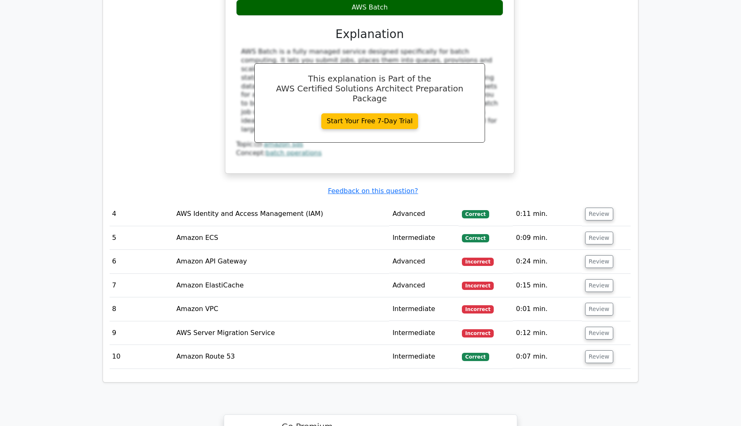
scroll to position [1895, 0]
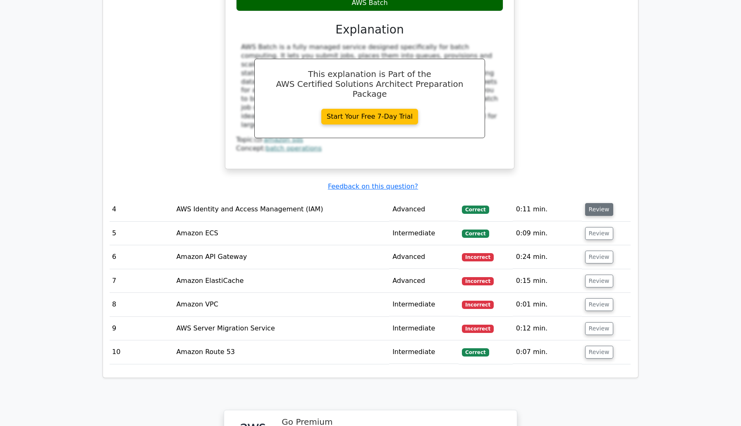
click at [596, 203] on button "Review" at bounding box center [599, 209] width 28 height 13
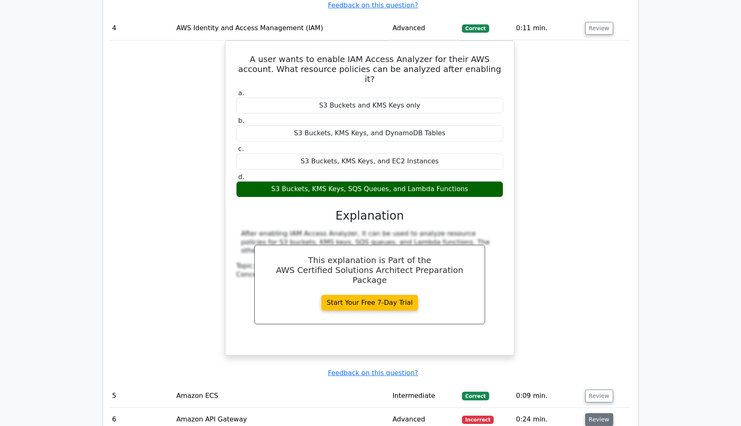
scroll to position [2077, 0]
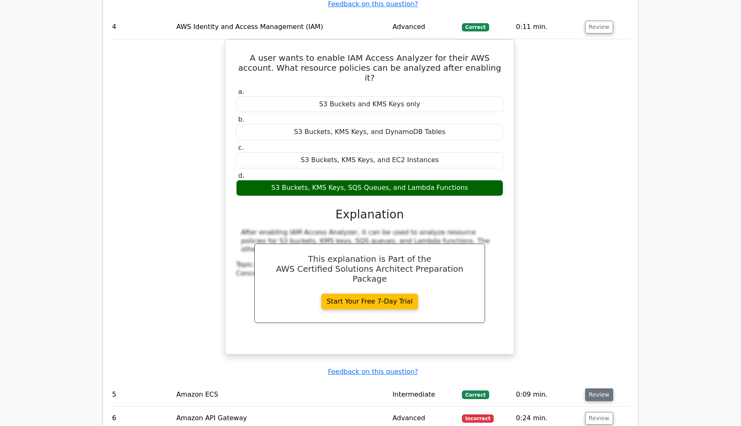
click at [592, 388] on button "Review" at bounding box center [599, 394] width 28 height 13
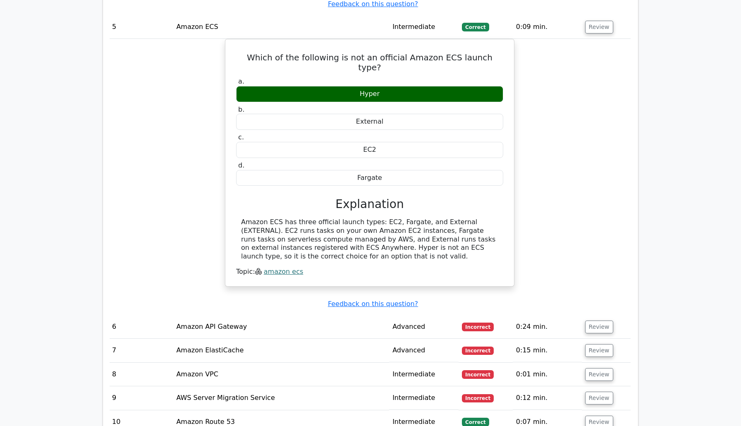
scroll to position [2452, 0]
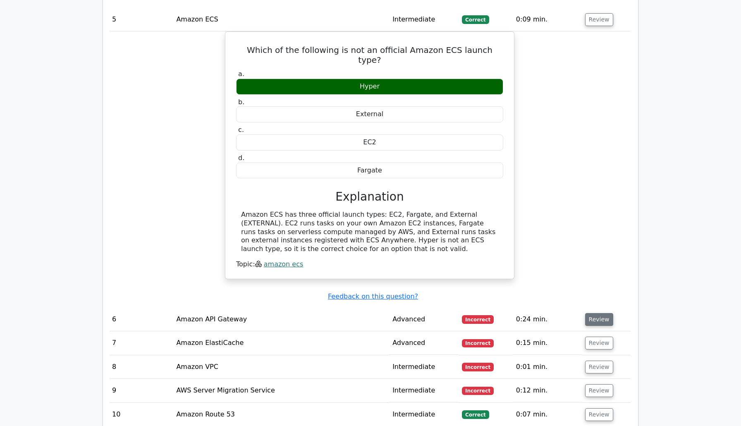
click at [588, 313] on button "Review" at bounding box center [599, 319] width 28 height 13
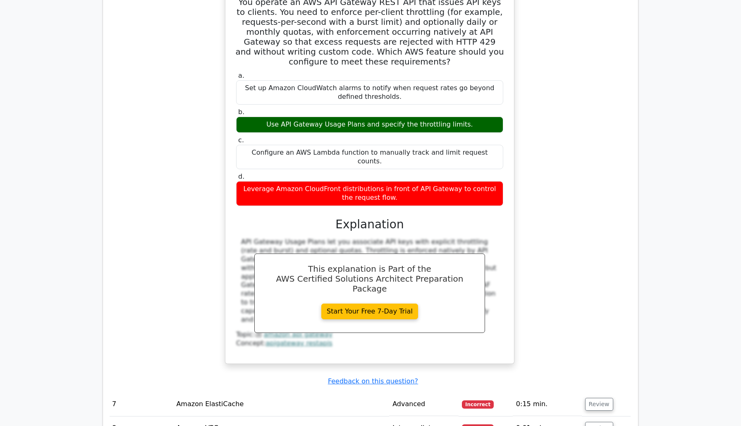
scroll to position [2802, 0]
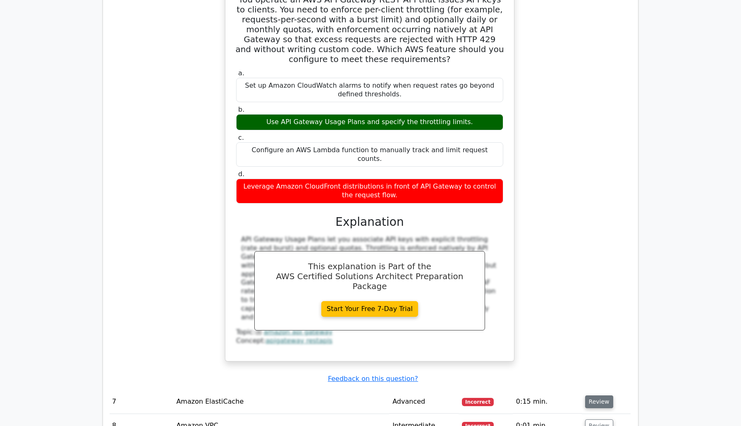
click at [596, 395] on button "Review" at bounding box center [599, 401] width 28 height 13
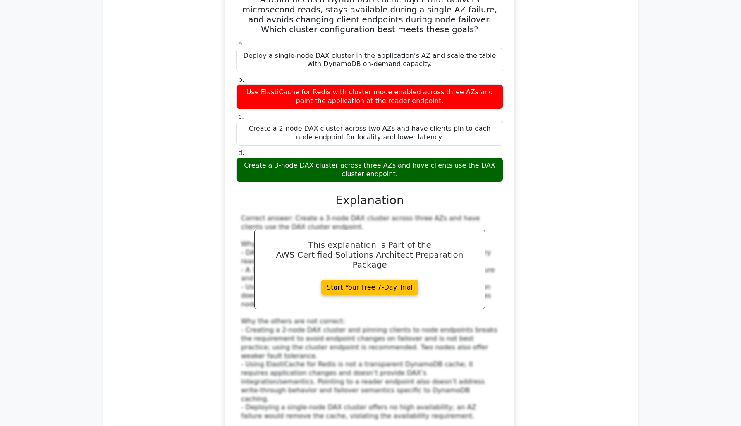
scroll to position [3256, 0]
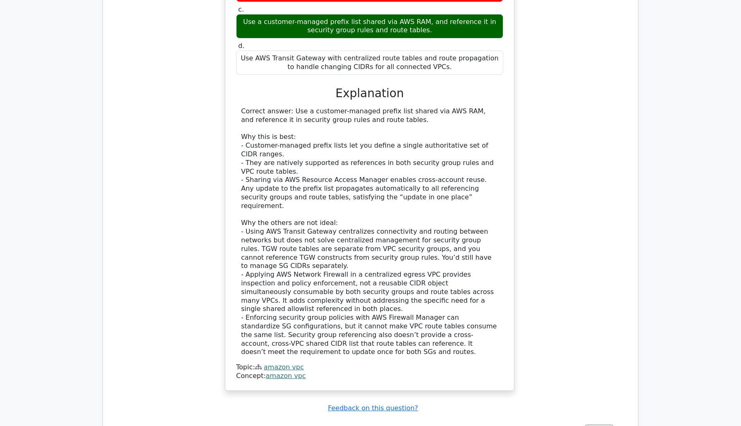
scroll to position [3890, 0]
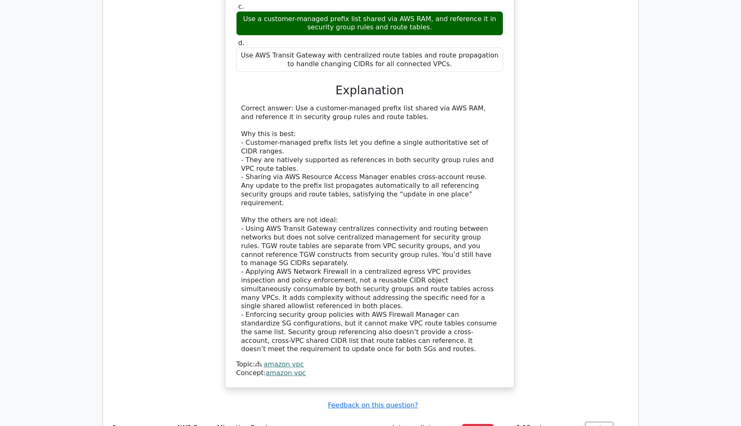
click at [591, 416] on td "Review" at bounding box center [605, 428] width 49 height 24
click at [595, 416] on td "Review" at bounding box center [605, 428] width 49 height 24
click at [595, 421] on button "Review" at bounding box center [599, 427] width 28 height 13
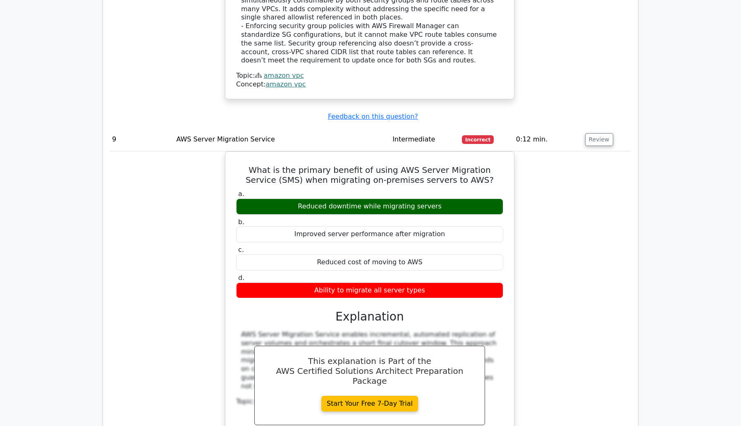
scroll to position [4181, 0]
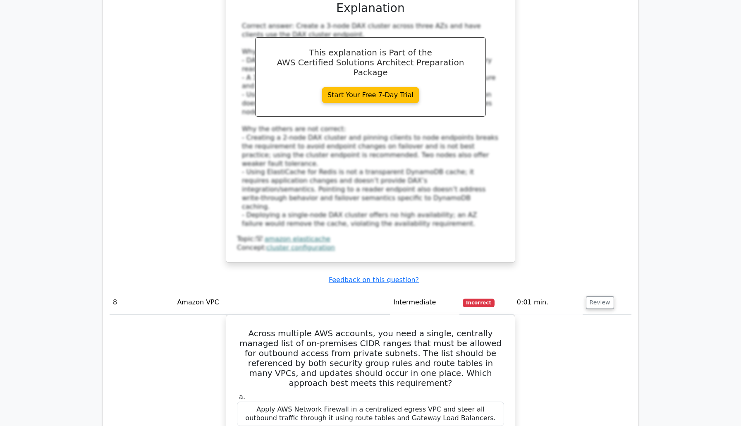
scroll to position [0, 0]
